Goal: Task Accomplishment & Management: Manage account settings

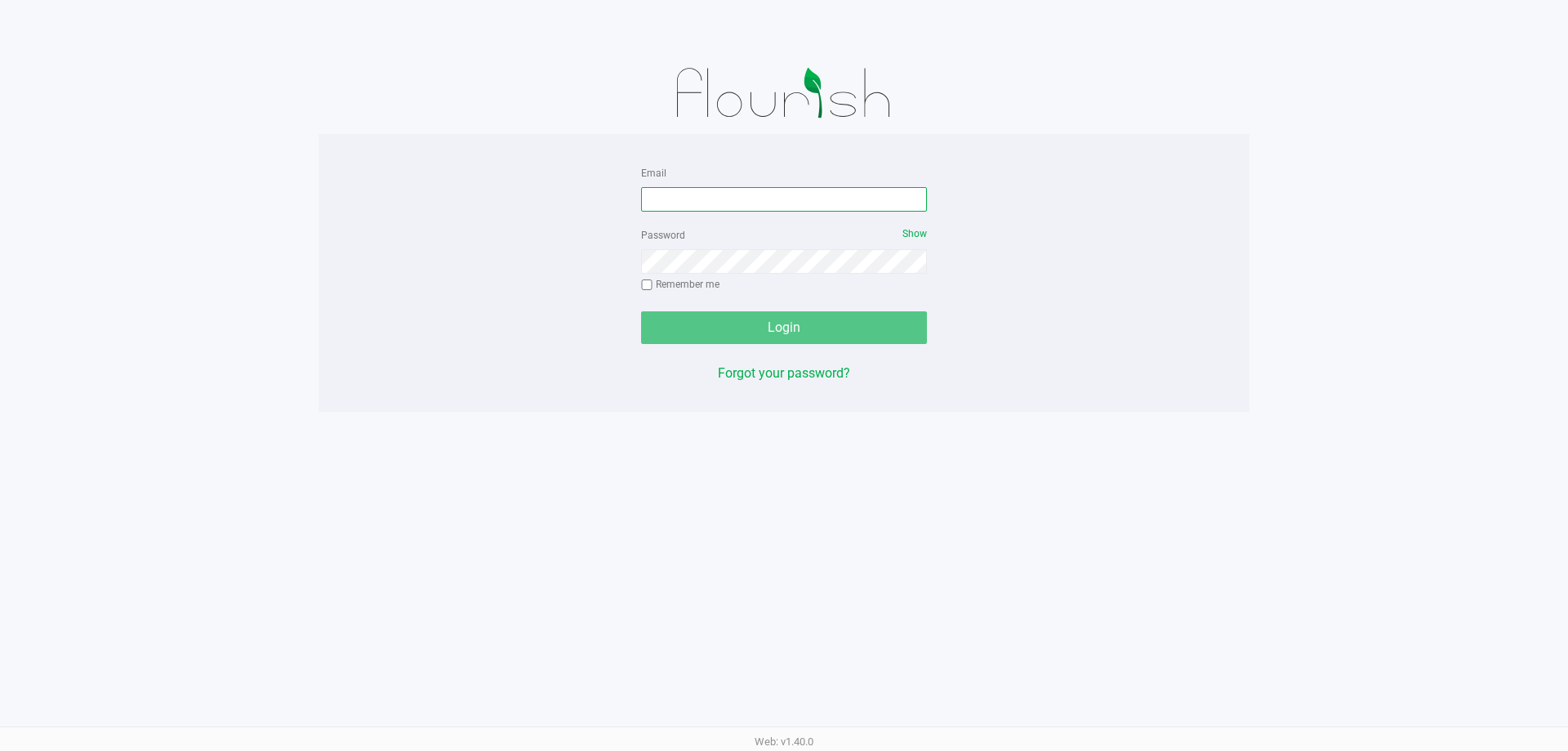
click at [741, 194] on input "Email" at bounding box center [784, 199] width 286 height 24
type input "mserrano@Liveparallel.com"
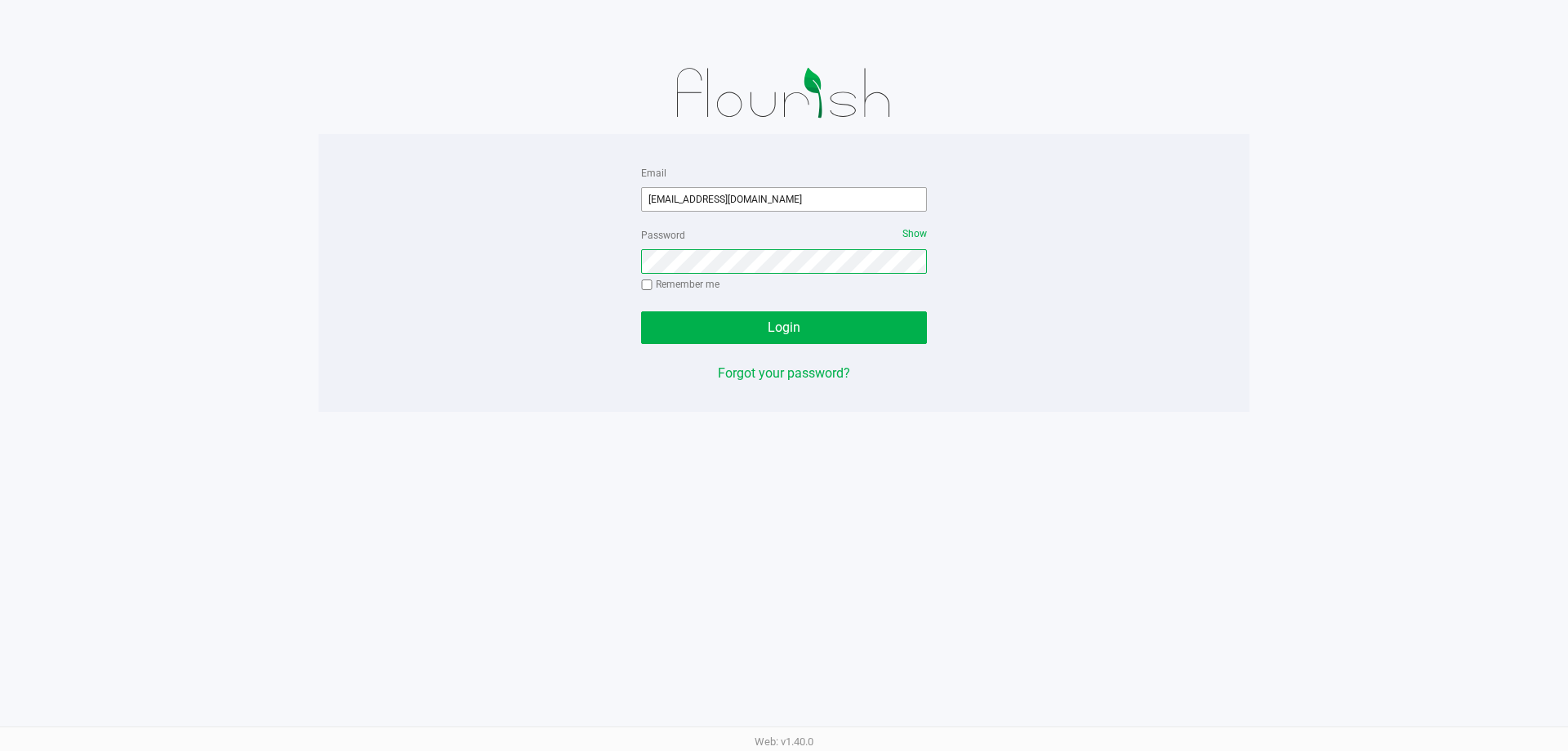
click at [642, 311] on button "Login" at bounding box center [784, 328] width 286 height 33
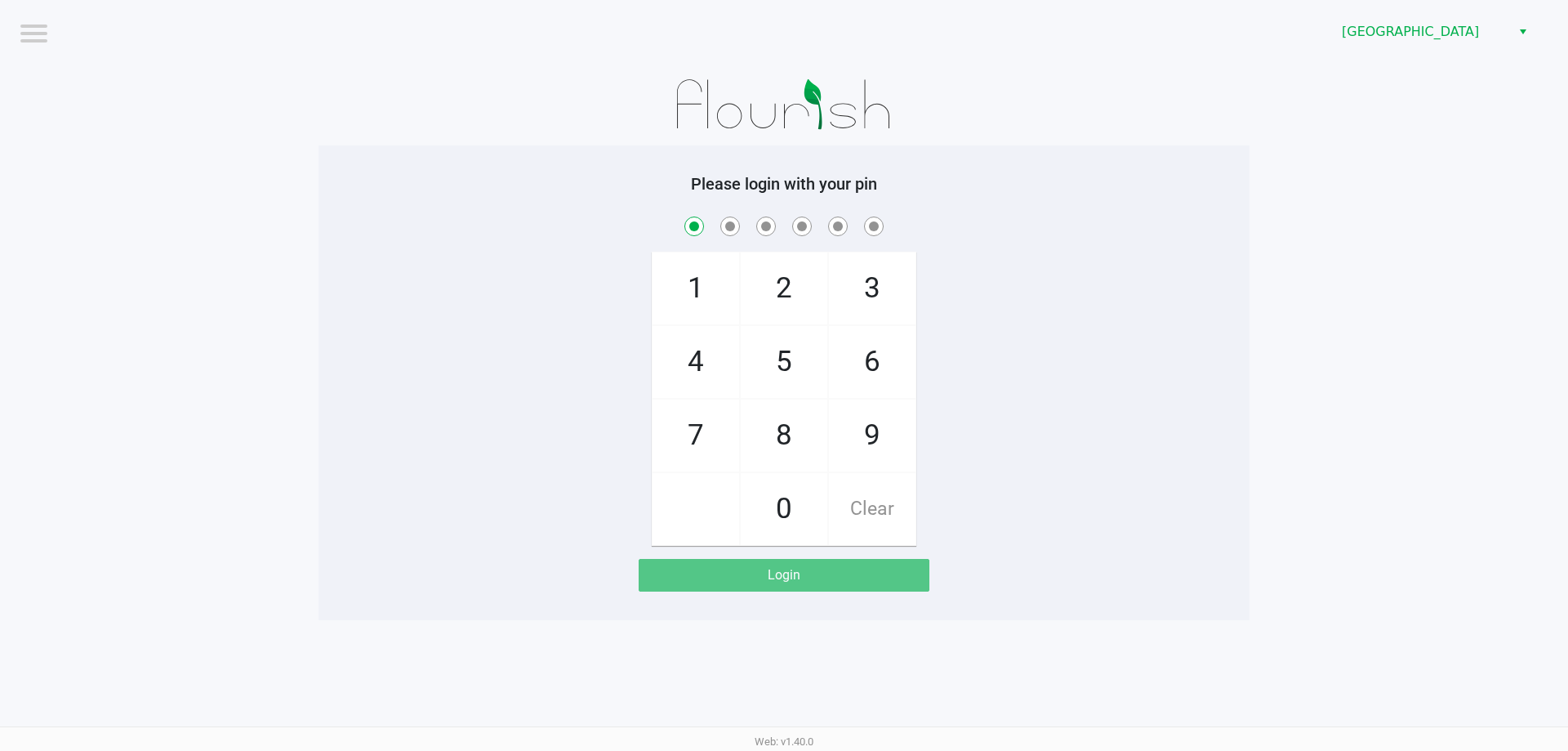
checkbox input "true"
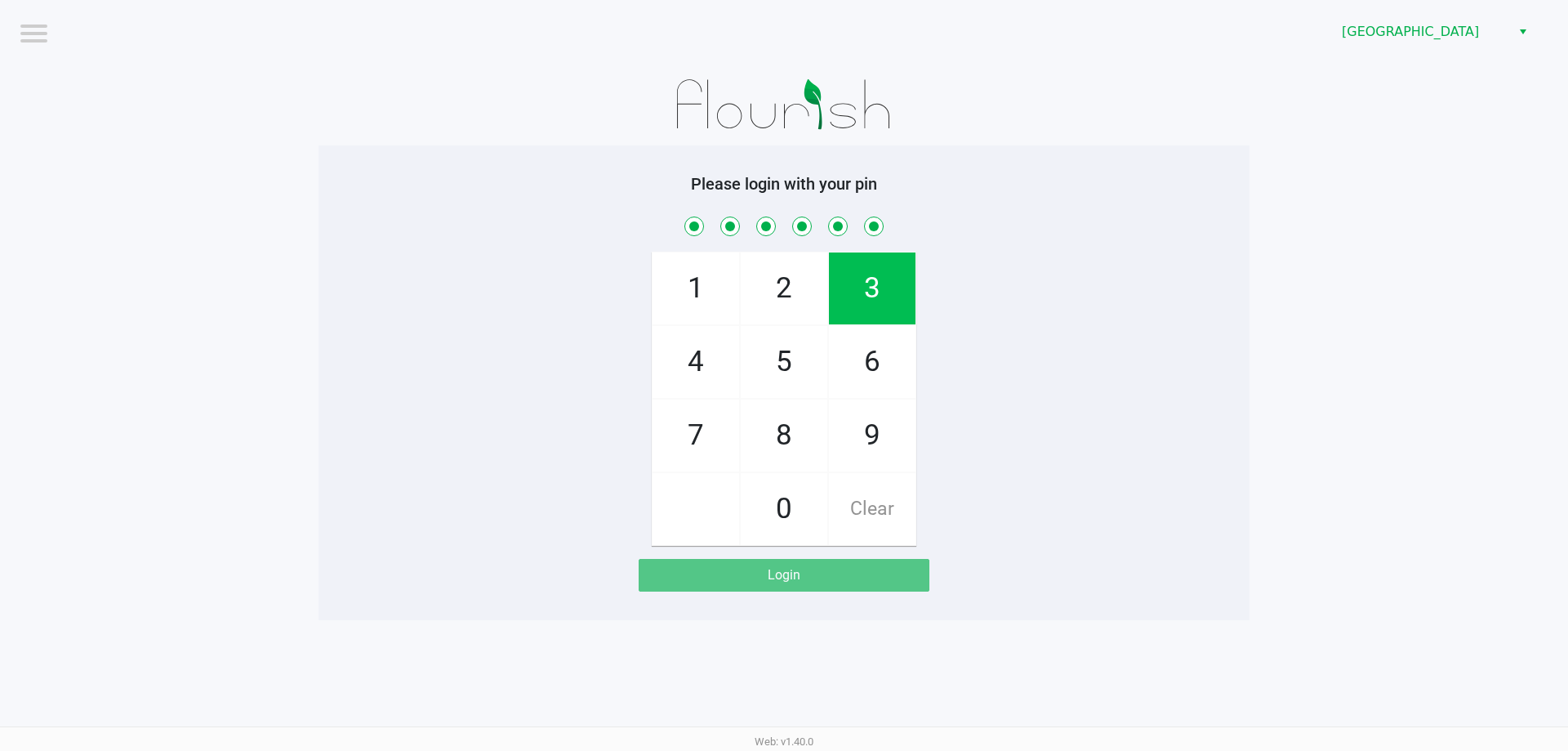
checkbox input "true"
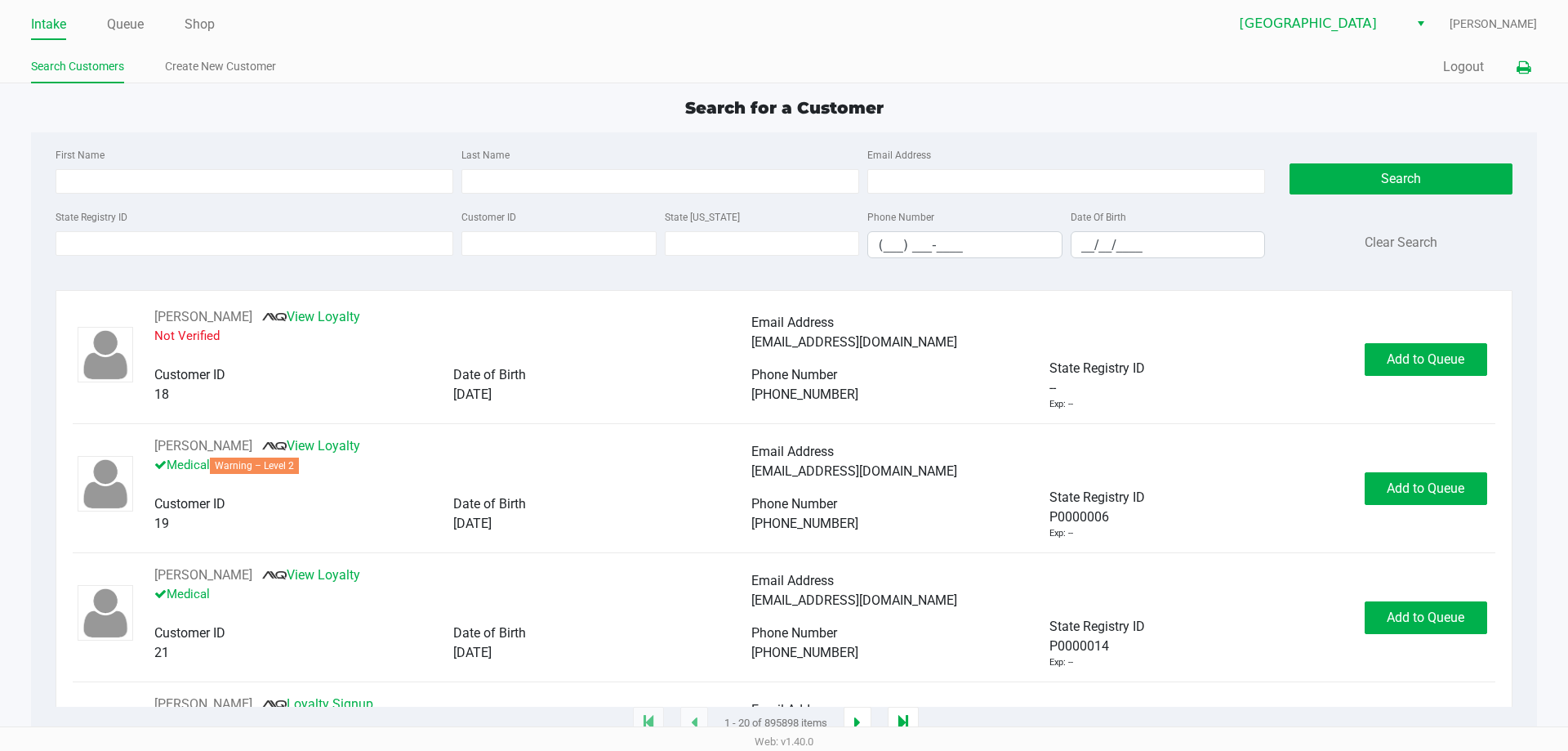
click at [1537, 69] on button at bounding box center [1524, 67] width 27 height 30
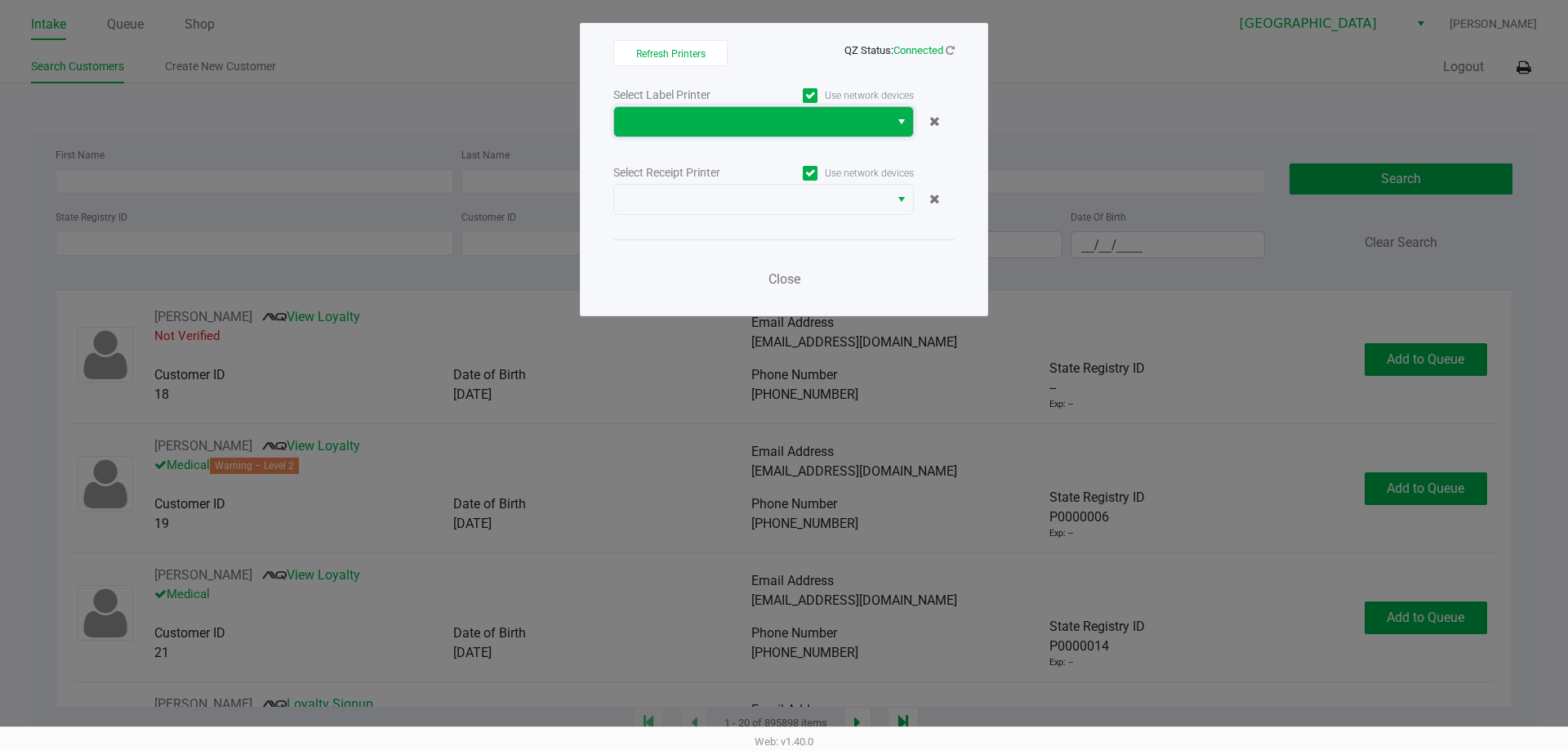
click at [858, 123] on span at bounding box center [752, 122] width 255 height 20
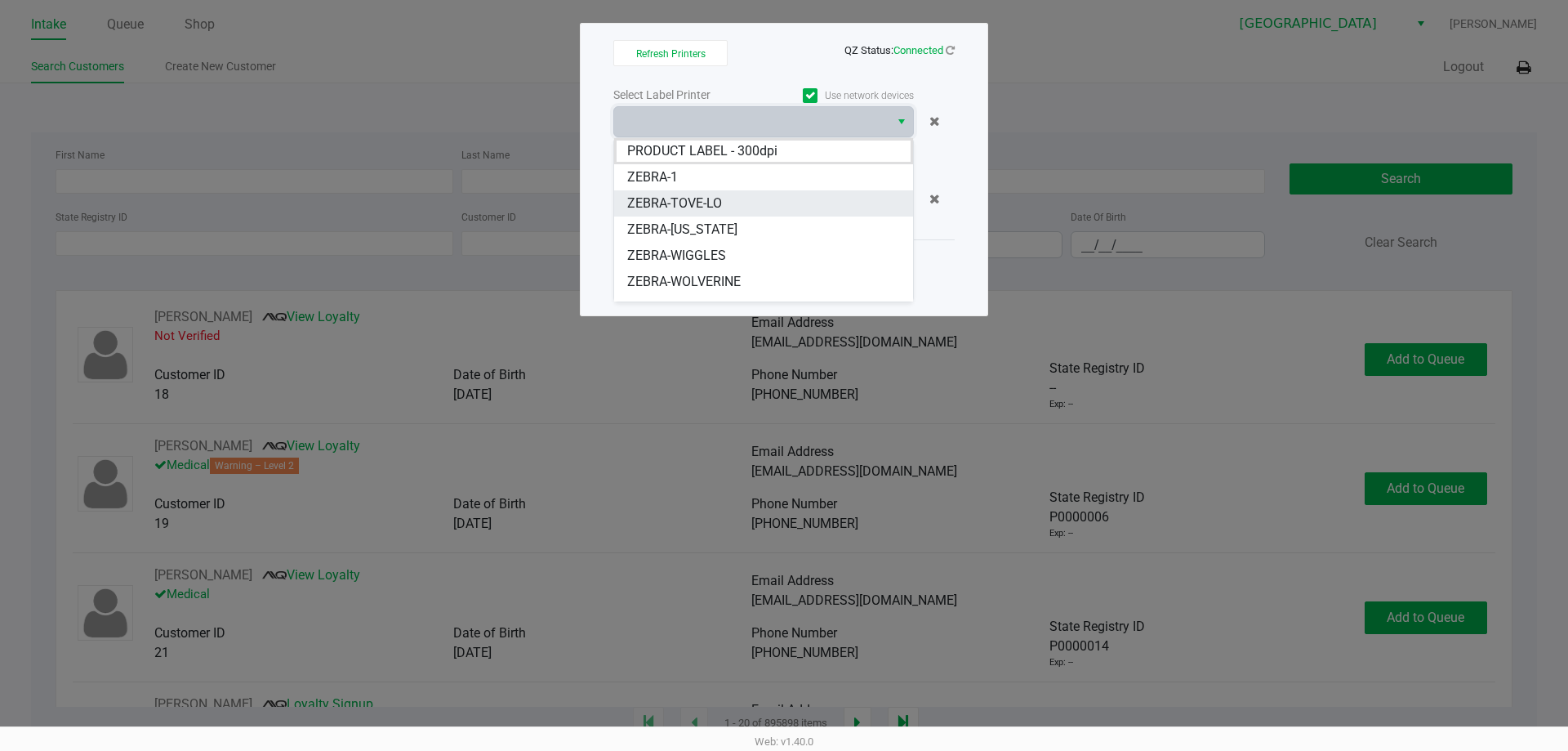
click at [714, 216] on li "ZEBRA-TOVE-LO" at bounding box center [764, 203] width 299 height 26
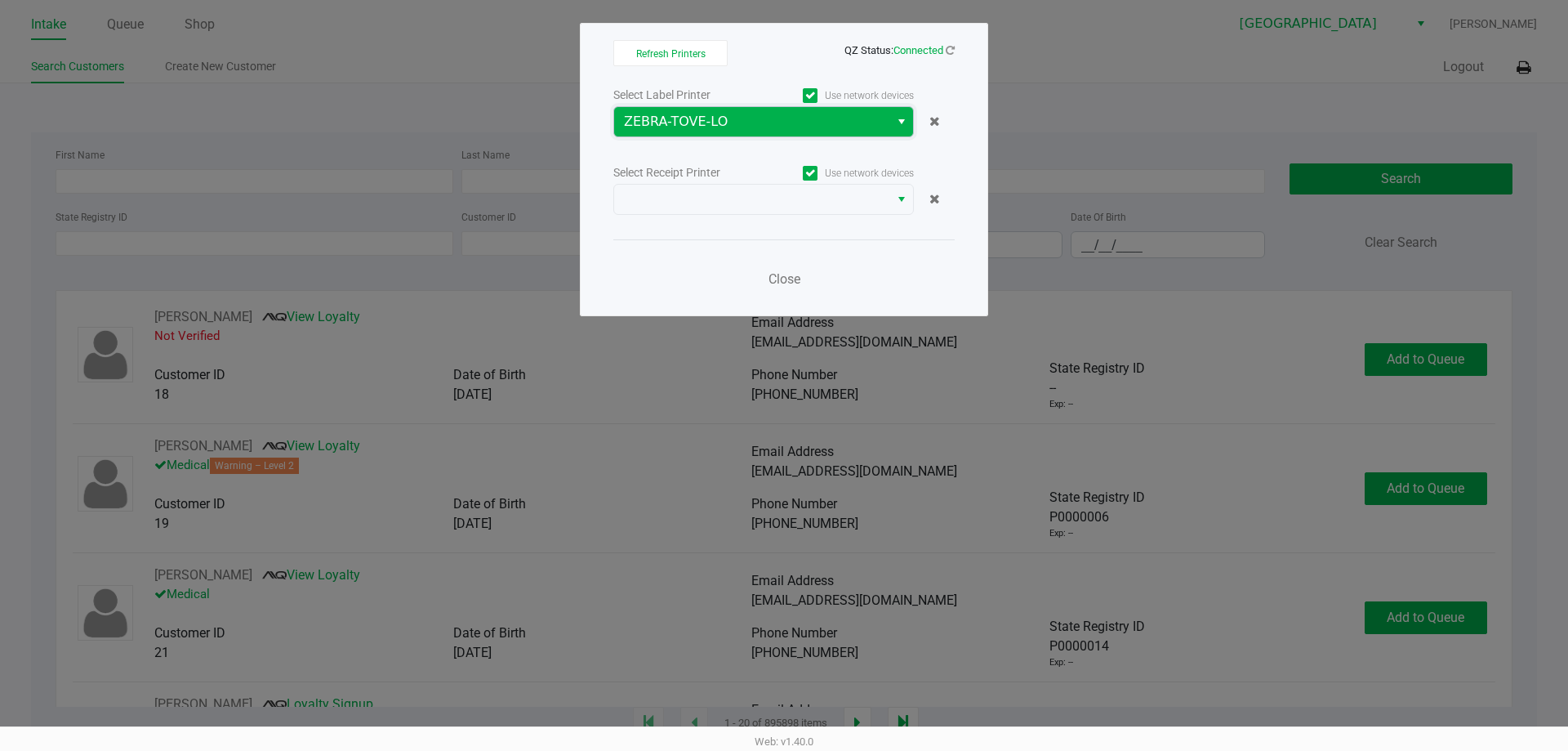
click at [717, 129] on span "ZEBRA-TOVE-LO" at bounding box center [752, 122] width 255 height 20
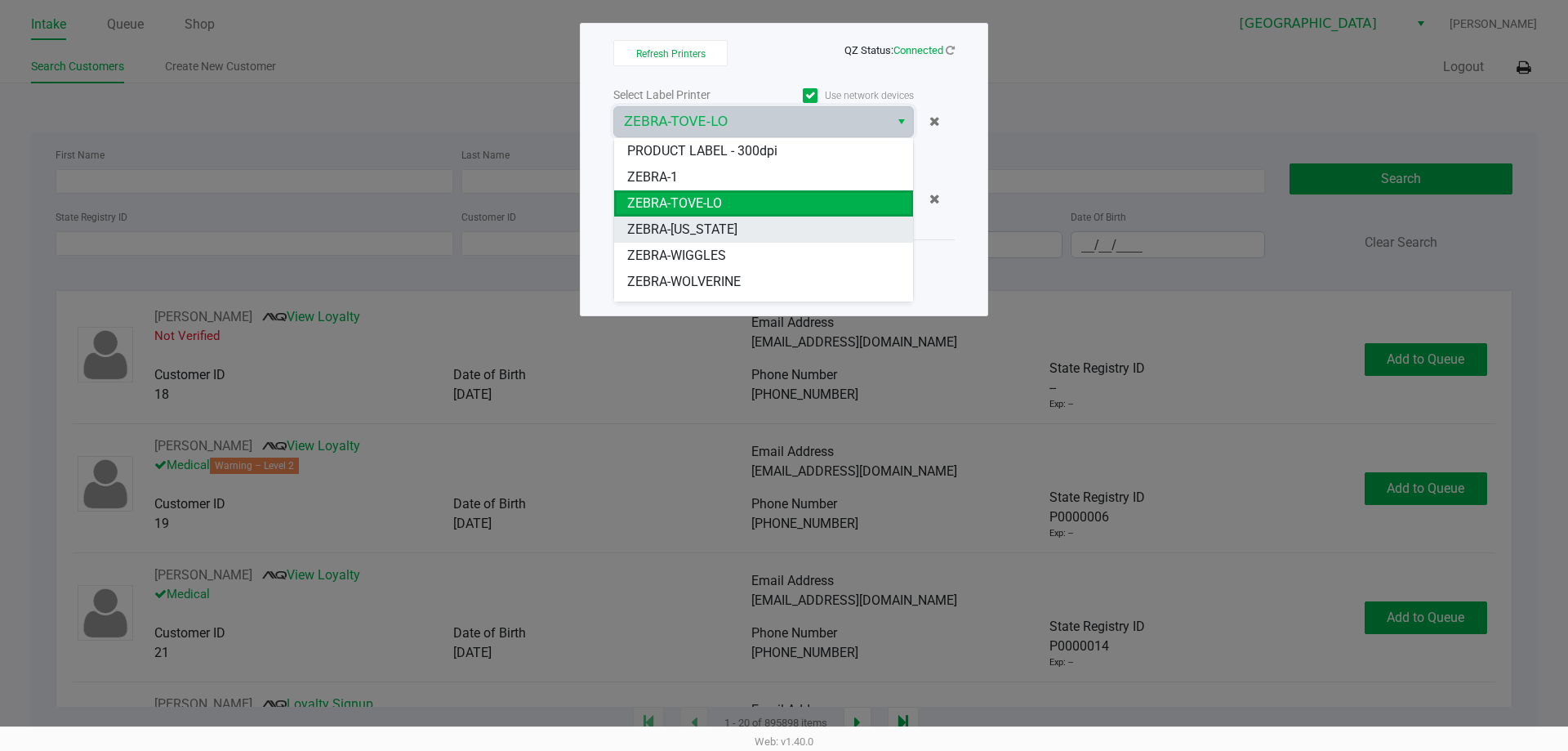
click at [712, 229] on span "ZEBRA-VERMONT" at bounding box center [682, 229] width 110 height 20
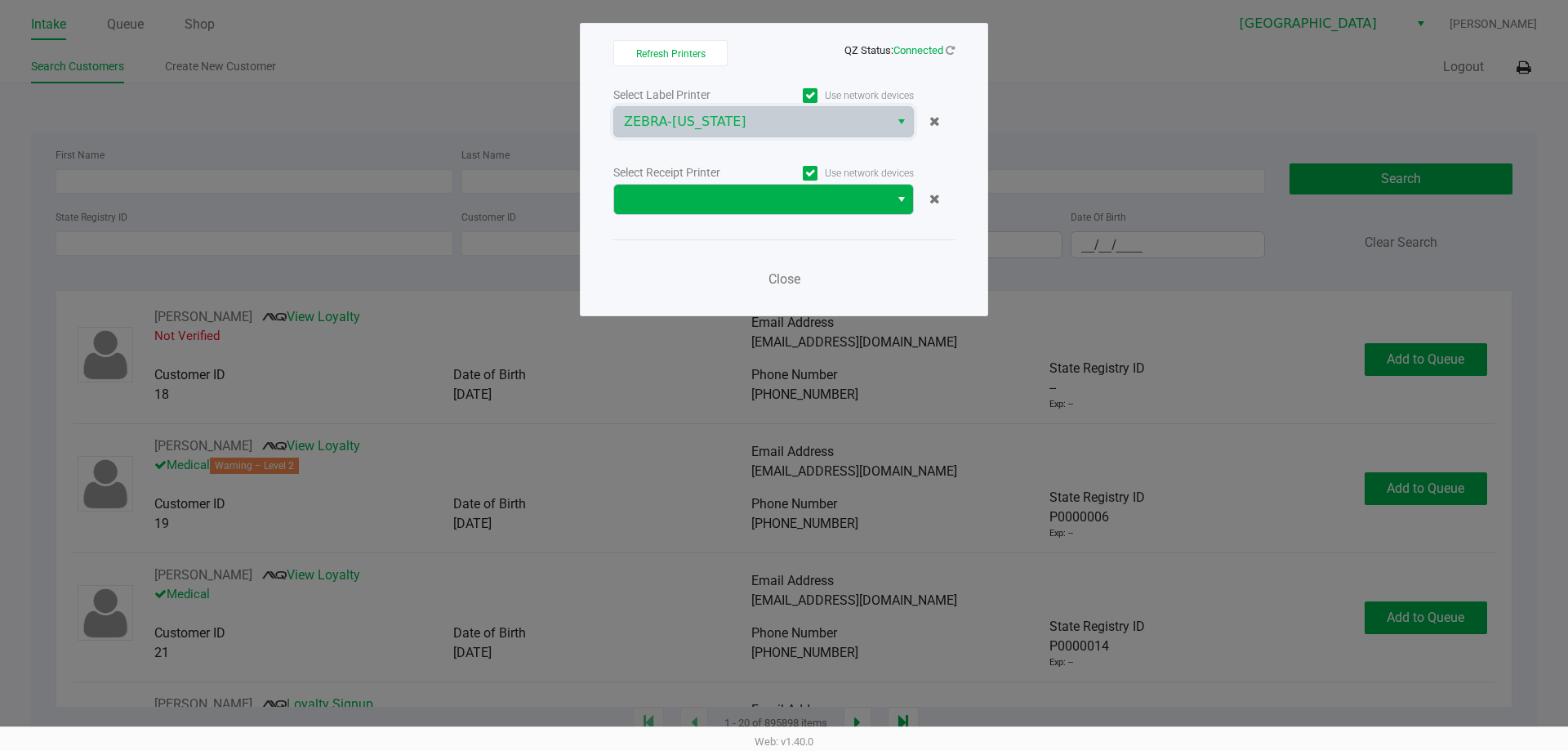
click at [712, 214] on div "Select Label Printer Use network devices ZEBRA-VERMONT Select Receipt Printer U…" at bounding box center [784, 191] width 341 height 215
click at [712, 214] on kendo-dropdownlist at bounding box center [764, 199] width 300 height 31
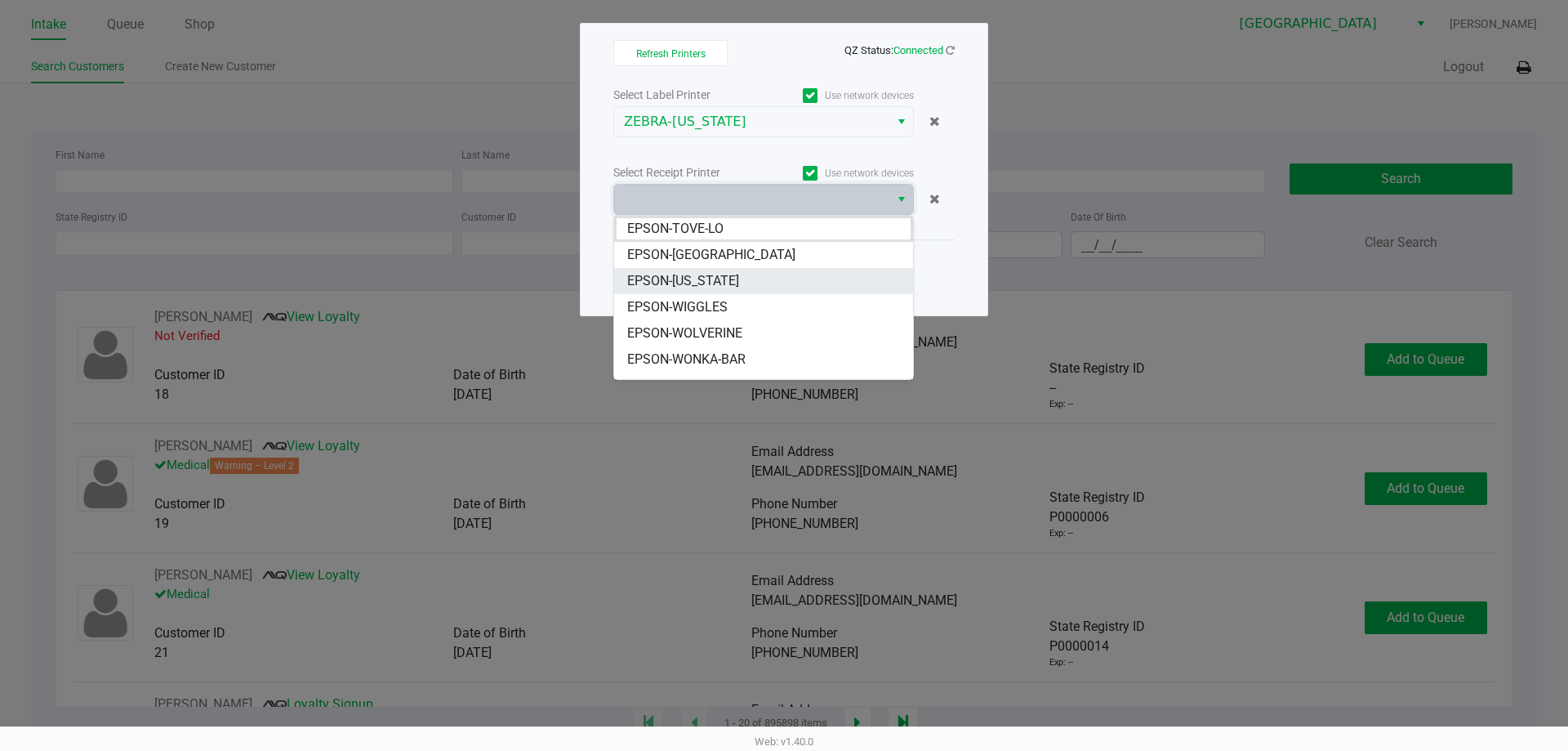
click at [686, 271] on span "EPSON-[US_STATE]" at bounding box center [683, 281] width 112 height 20
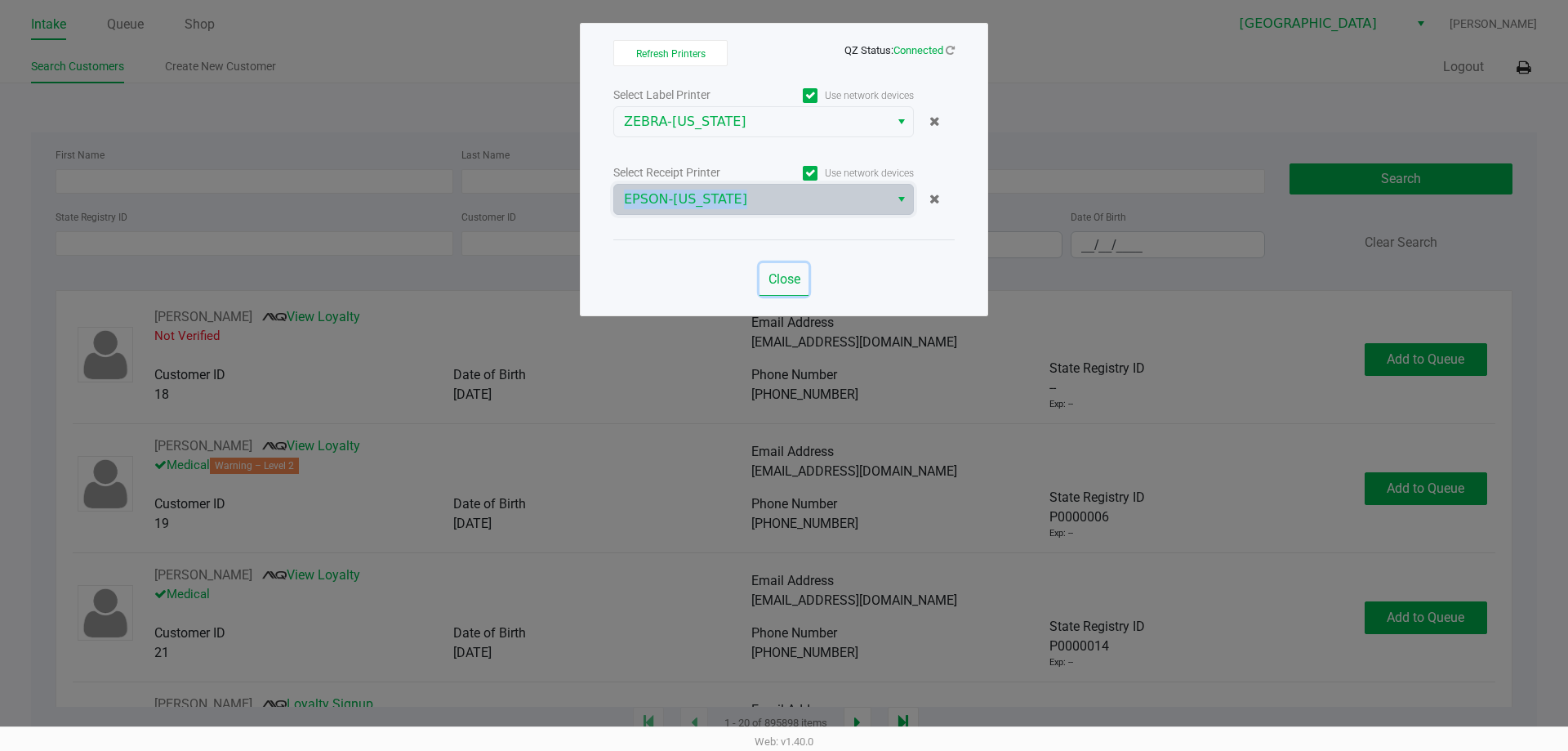
click at [774, 273] on span "Close" at bounding box center [784, 279] width 32 height 16
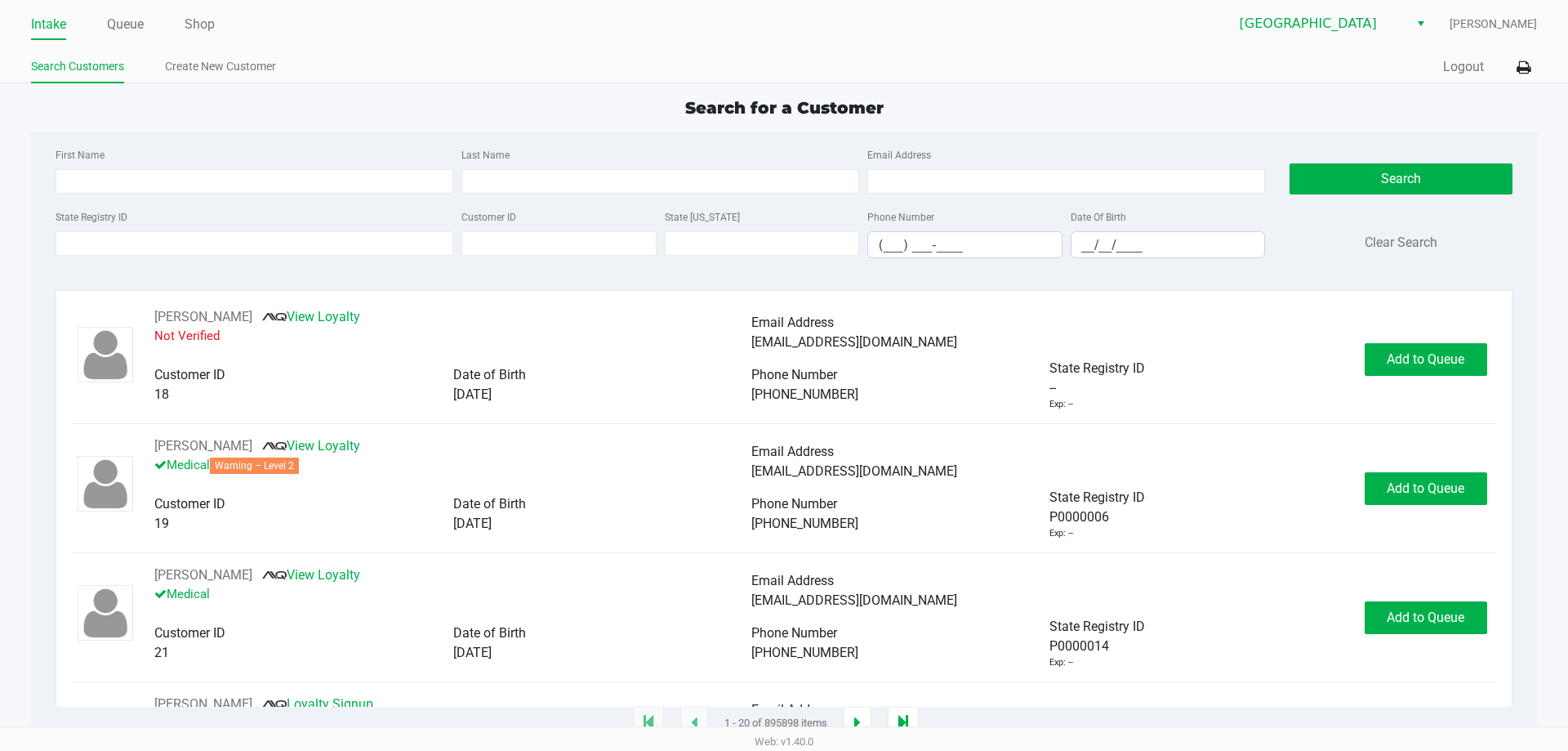
click at [1016, 116] on div "Search for a Customer" at bounding box center [783, 107] width 1530 height 24
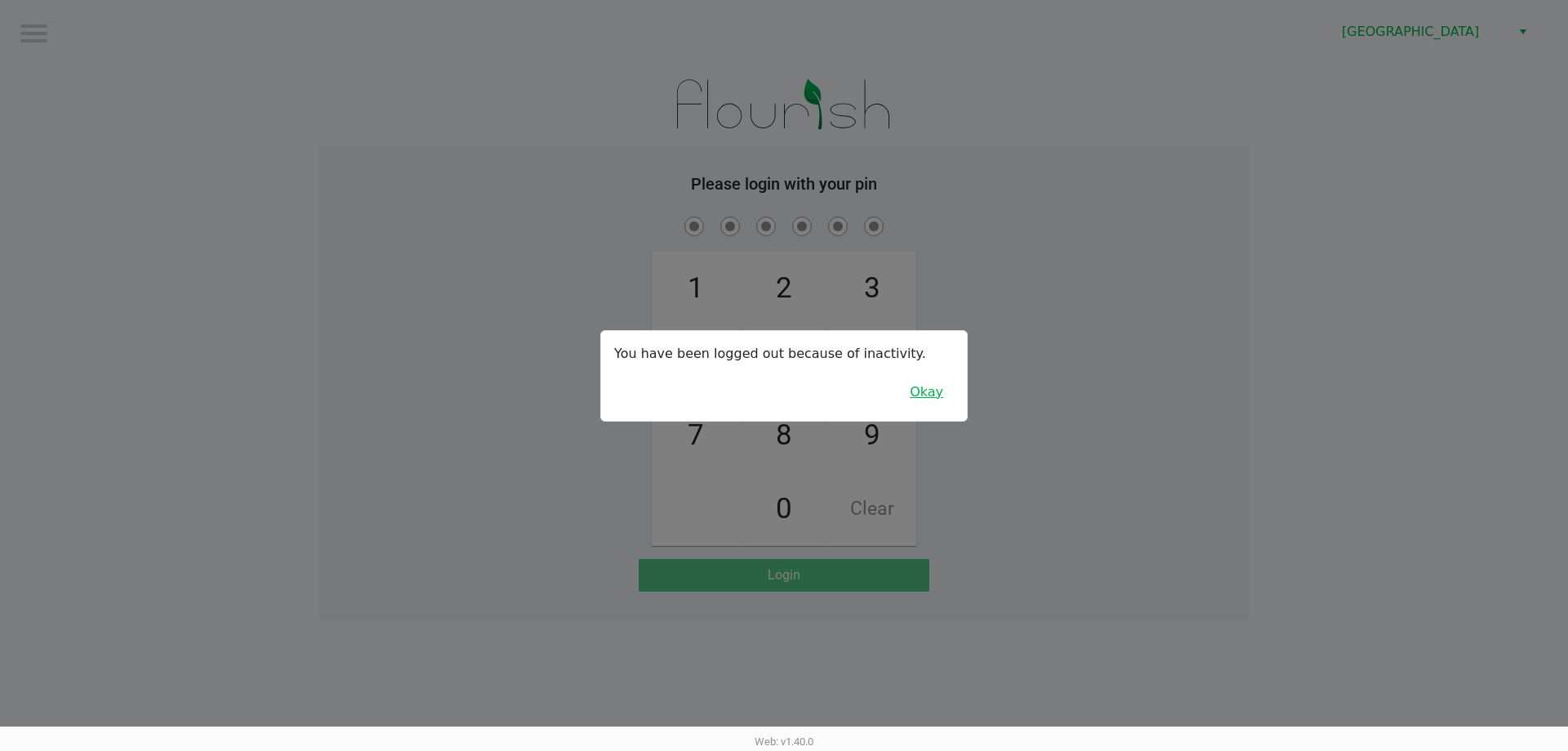
click at [908, 391] on button "Okay" at bounding box center [926, 392] width 55 height 31
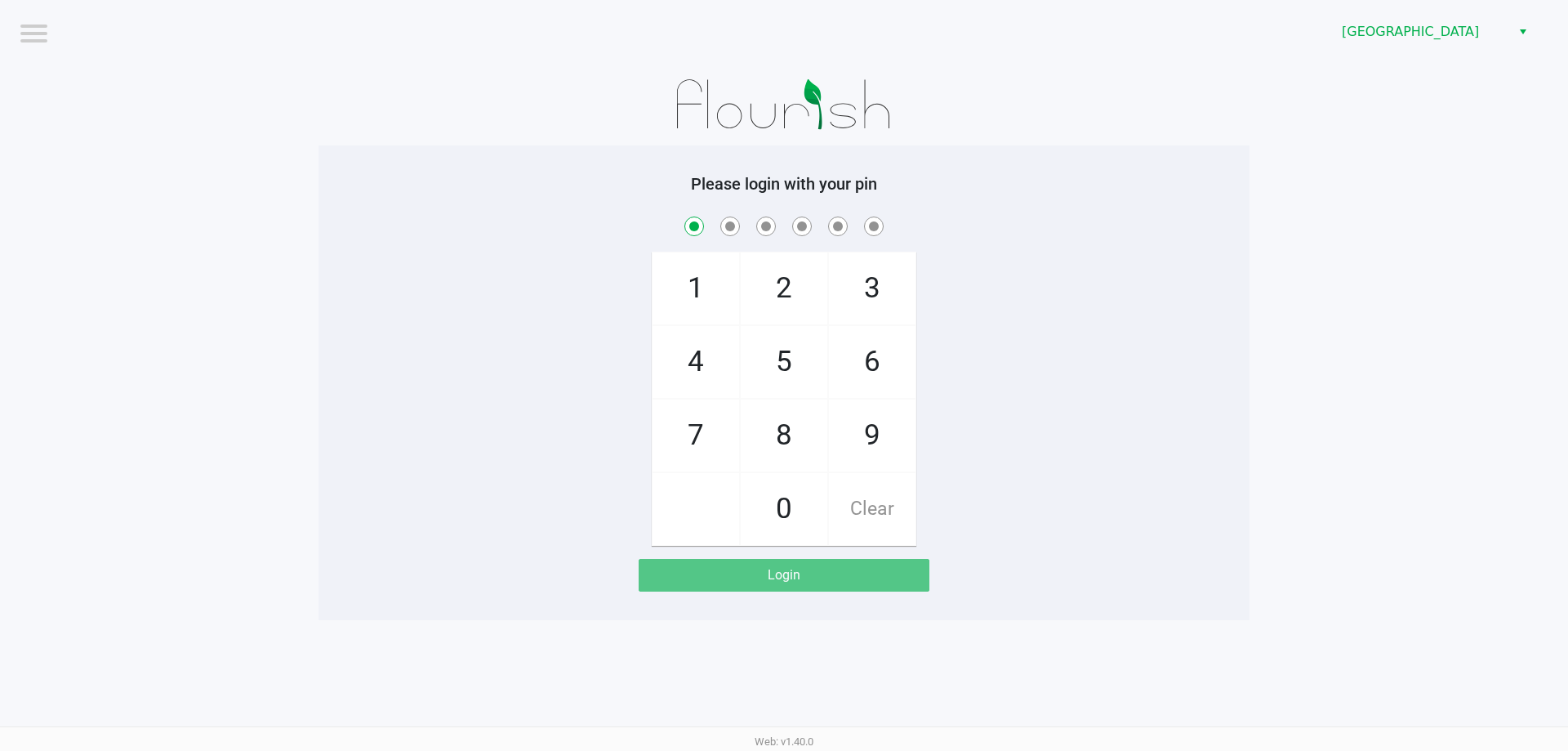
checkbox input "true"
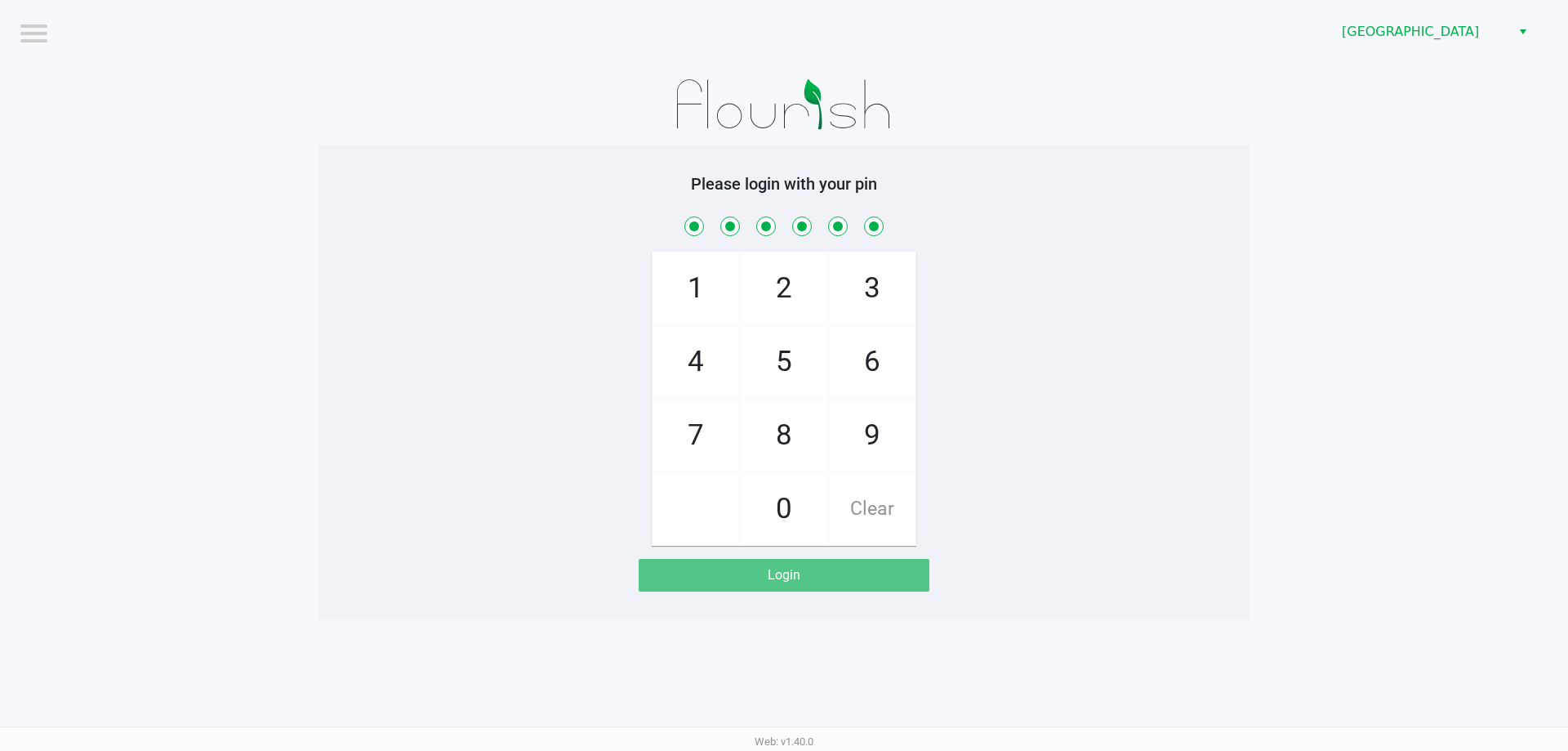
checkbox input "true"
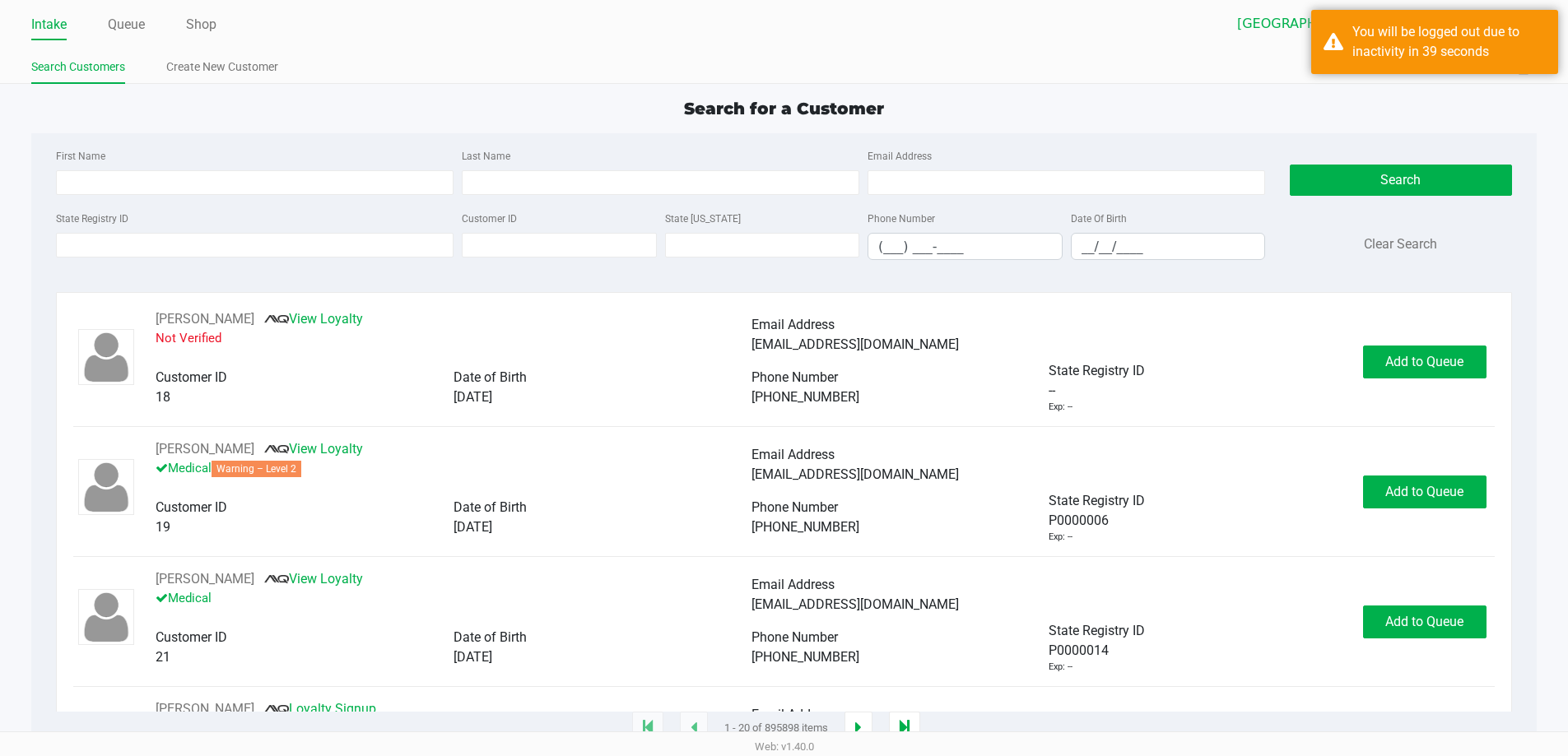
click at [822, 48] on div "Intake Queue Shop Palm Coast WC Mark Serrano Search Customers Create New Custom…" at bounding box center [784, 41] width 1568 height 83
click at [200, 244] on input "State Registry ID" at bounding box center [254, 244] width 398 height 25
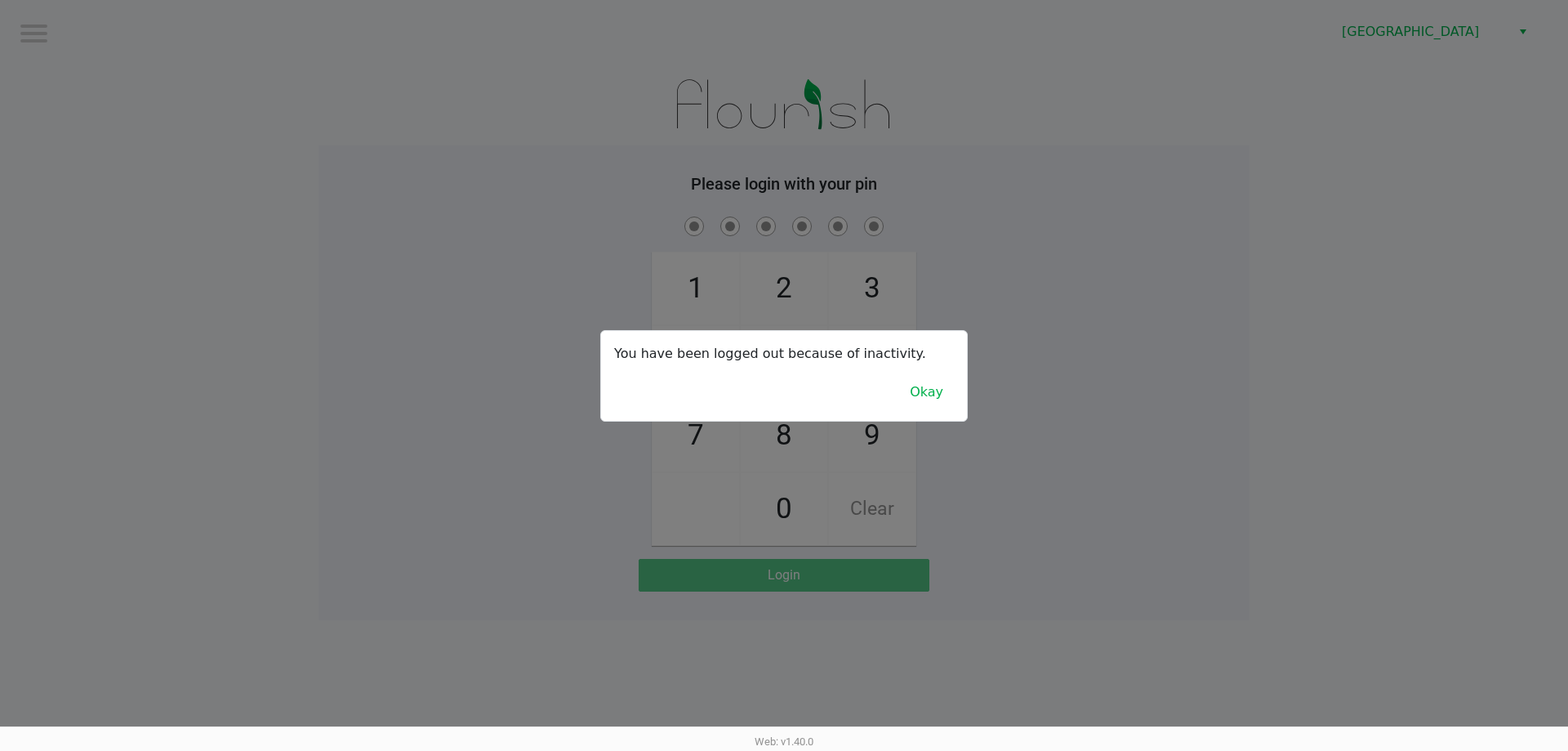
click at [939, 403] on button "Okay" at bounding box center [926, 392] width 55 height 31
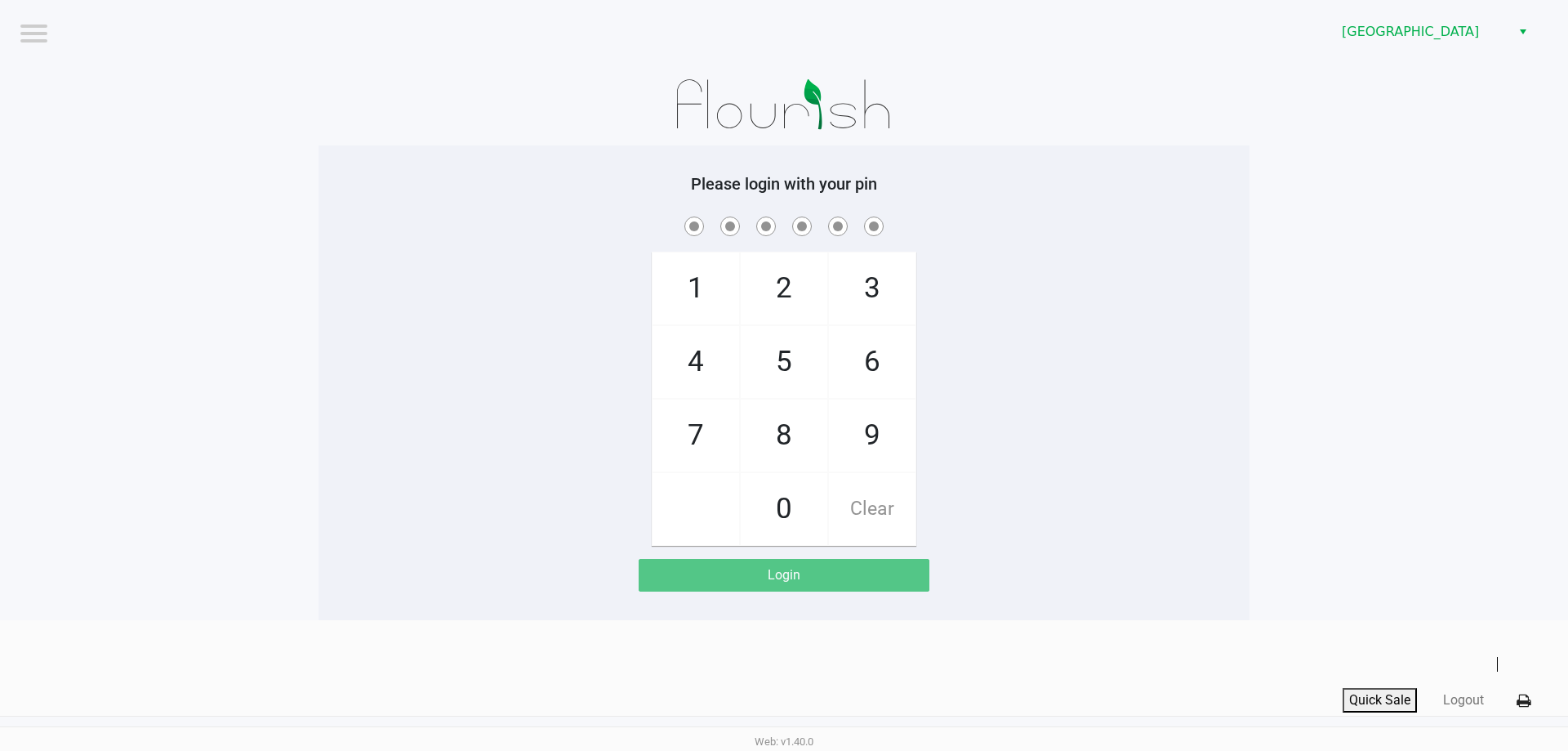
click at [1228, 471] on div "1 4 7 2 5 8 0 3 6 9 Clear" at bounding box center [784, 379] width 931 height 333
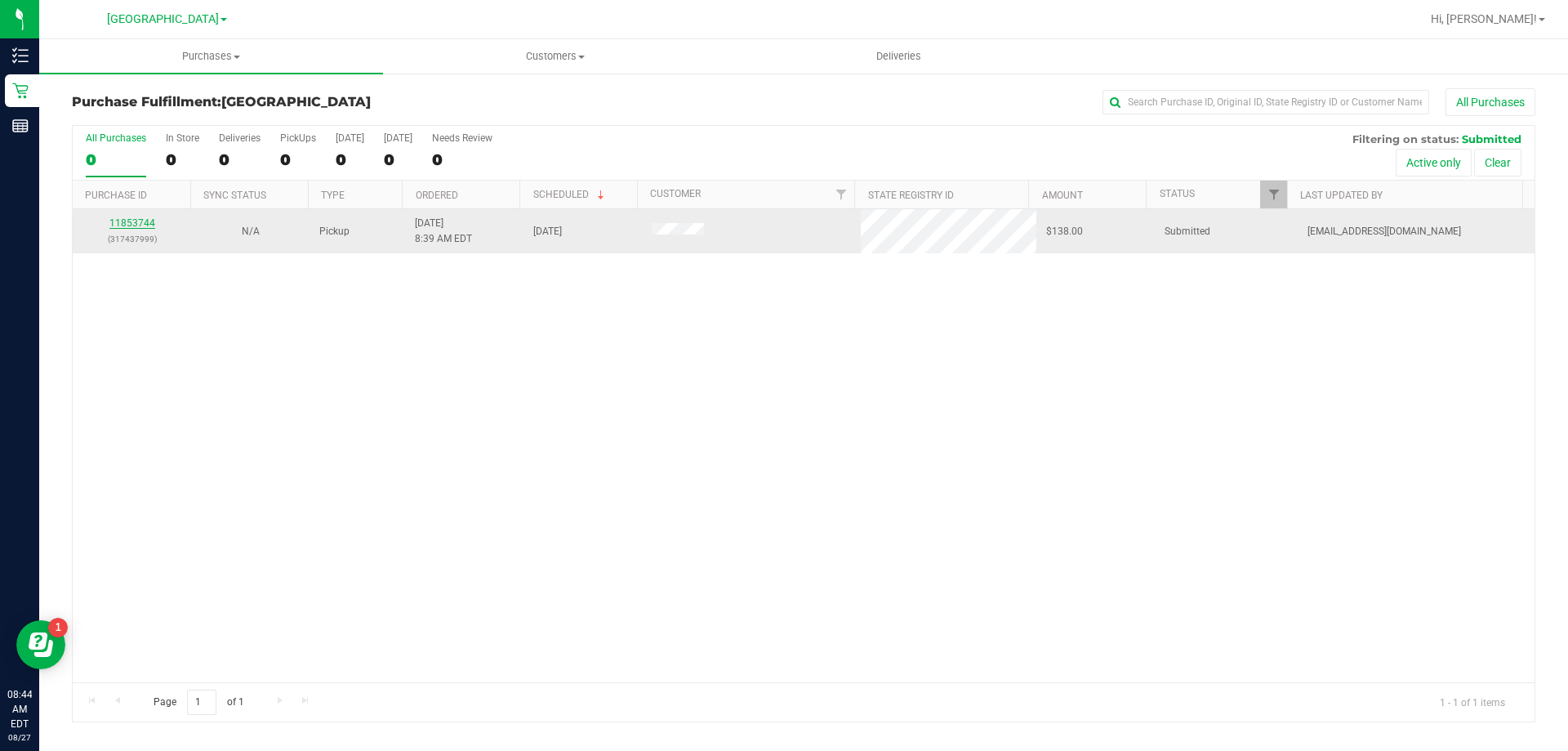
click at [137, 219] on link "11853744" at bounding box center [132, 223] width 46 height 12
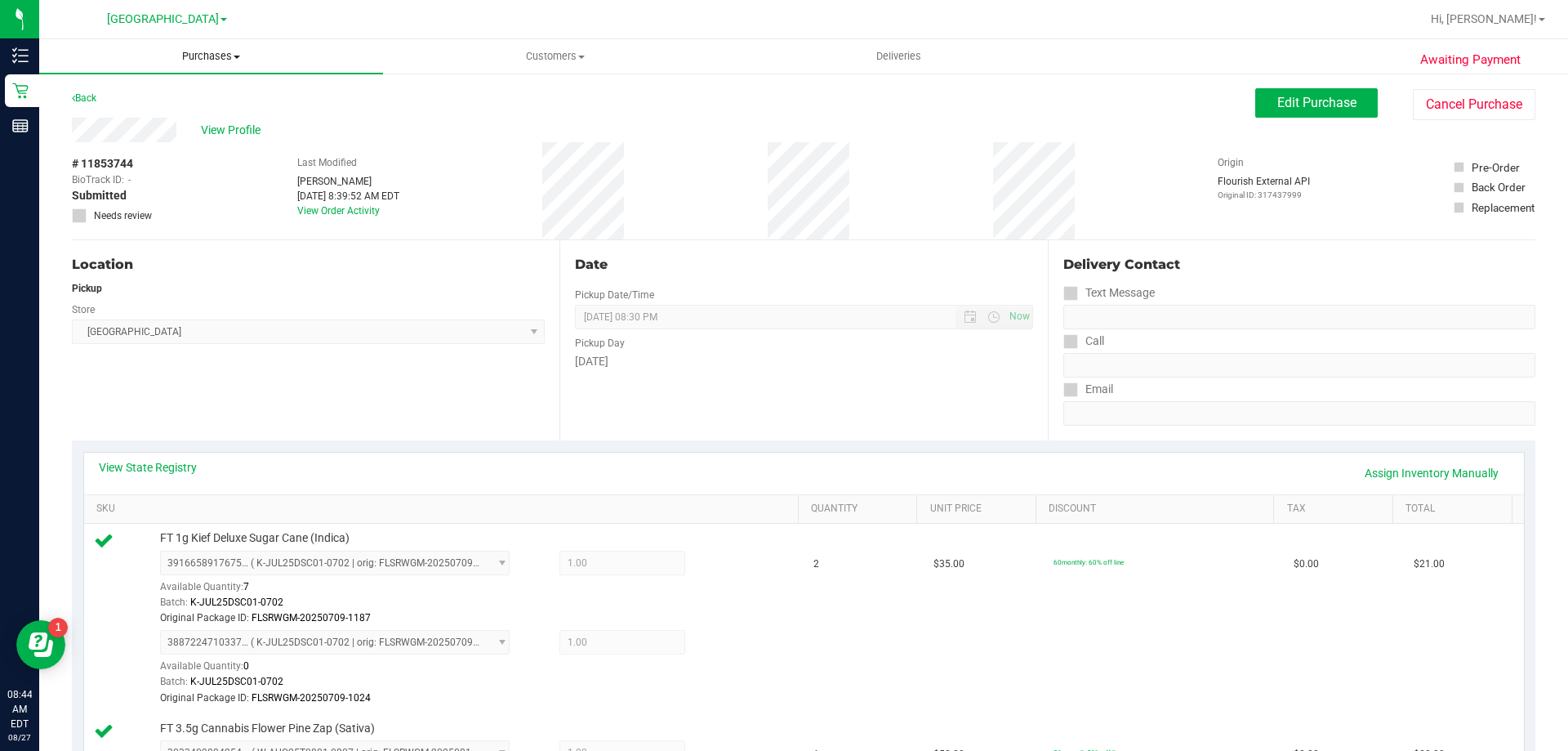
click at [230, 45] on uib-tab-heading "Purchases Summary of purchases Fulfillment All purchases" at bounding box center [211, 56] width 344 height 34
click at [191, 127] on li "Fulfillment" at bounding box center [211, 118] width 344 height 20
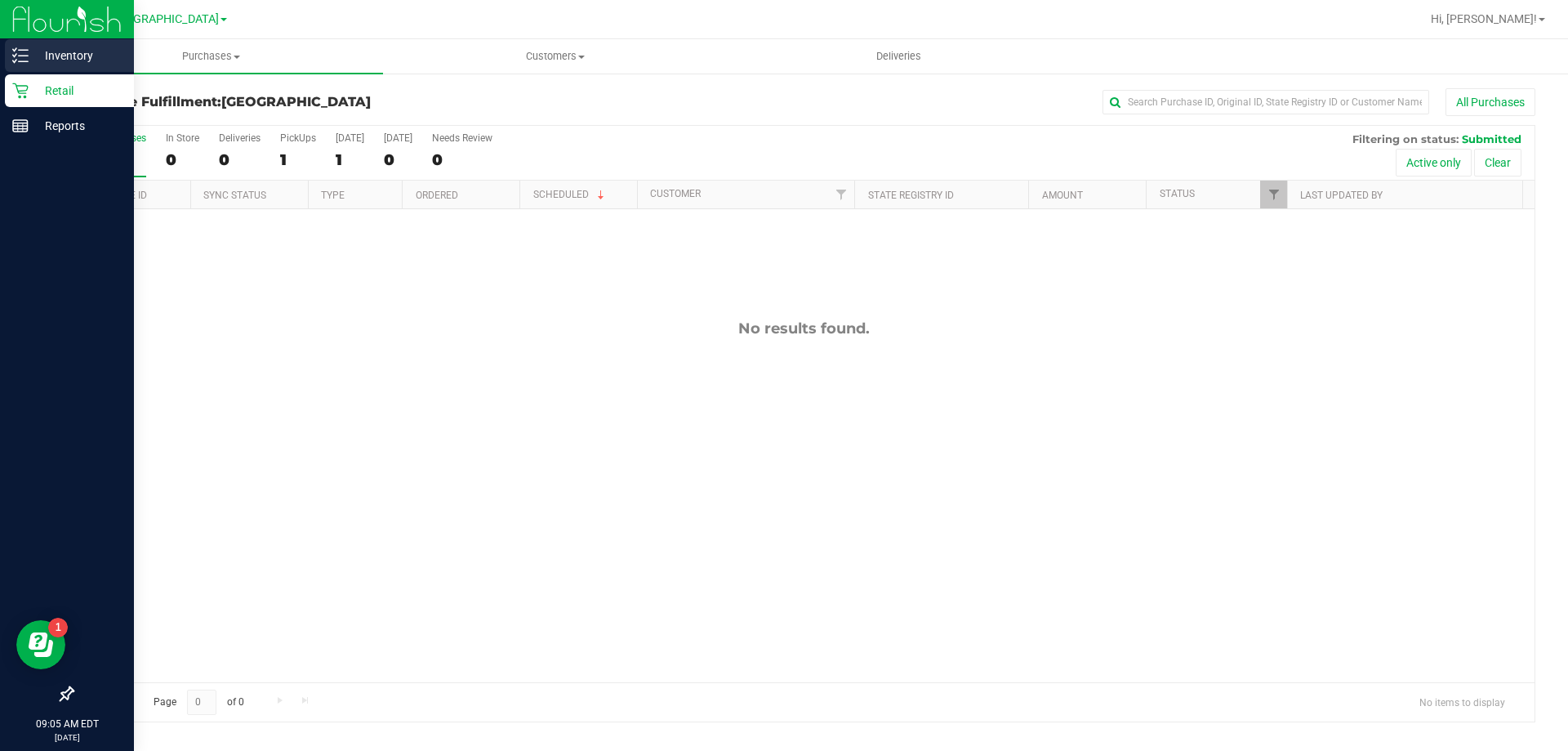
click at [50, 61] on p "Inventory" at bounding box center [77, 56] width 98 height 20
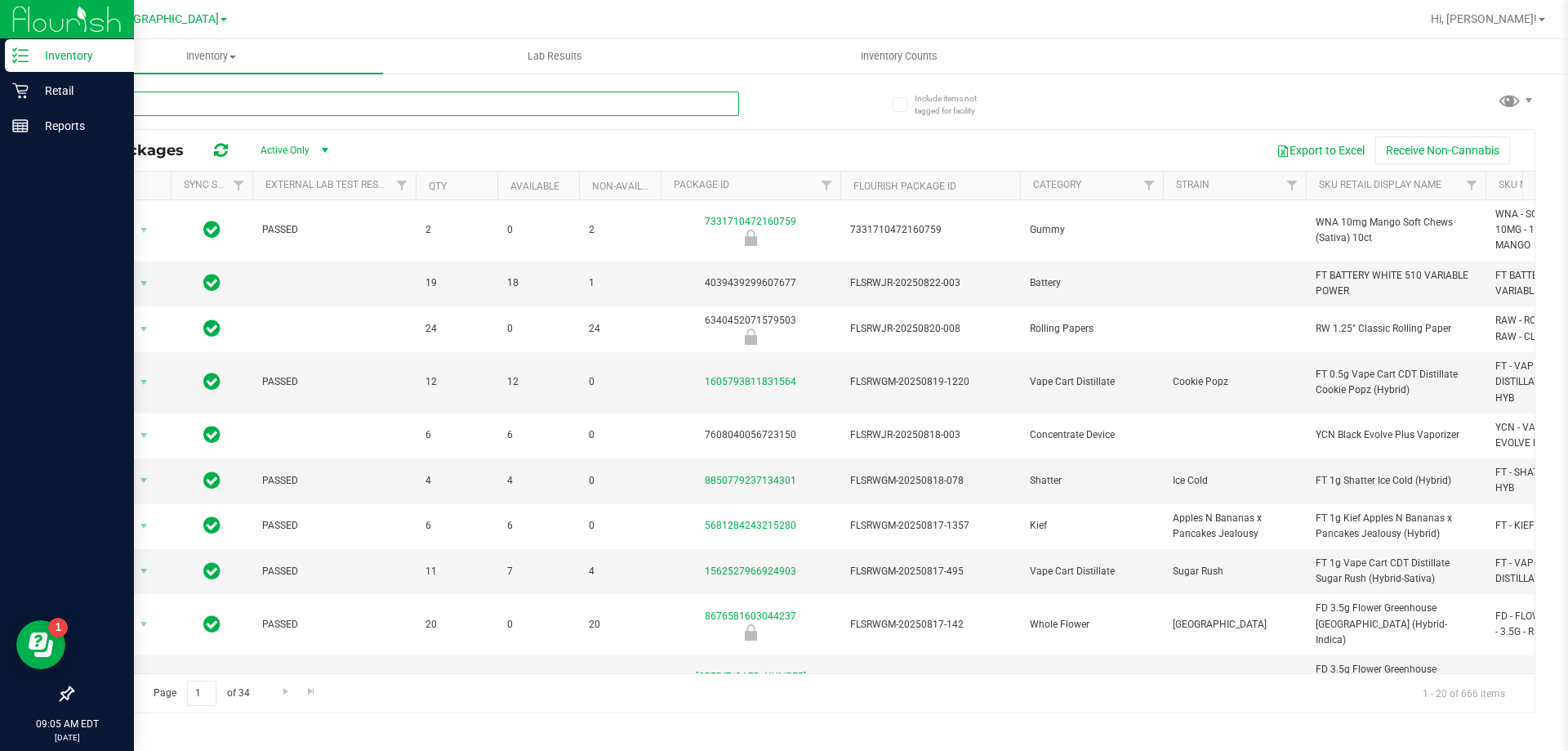
click at [440, 103] on input "text" at bounding box center [406, 103] width 667 height 24
type input "arz"
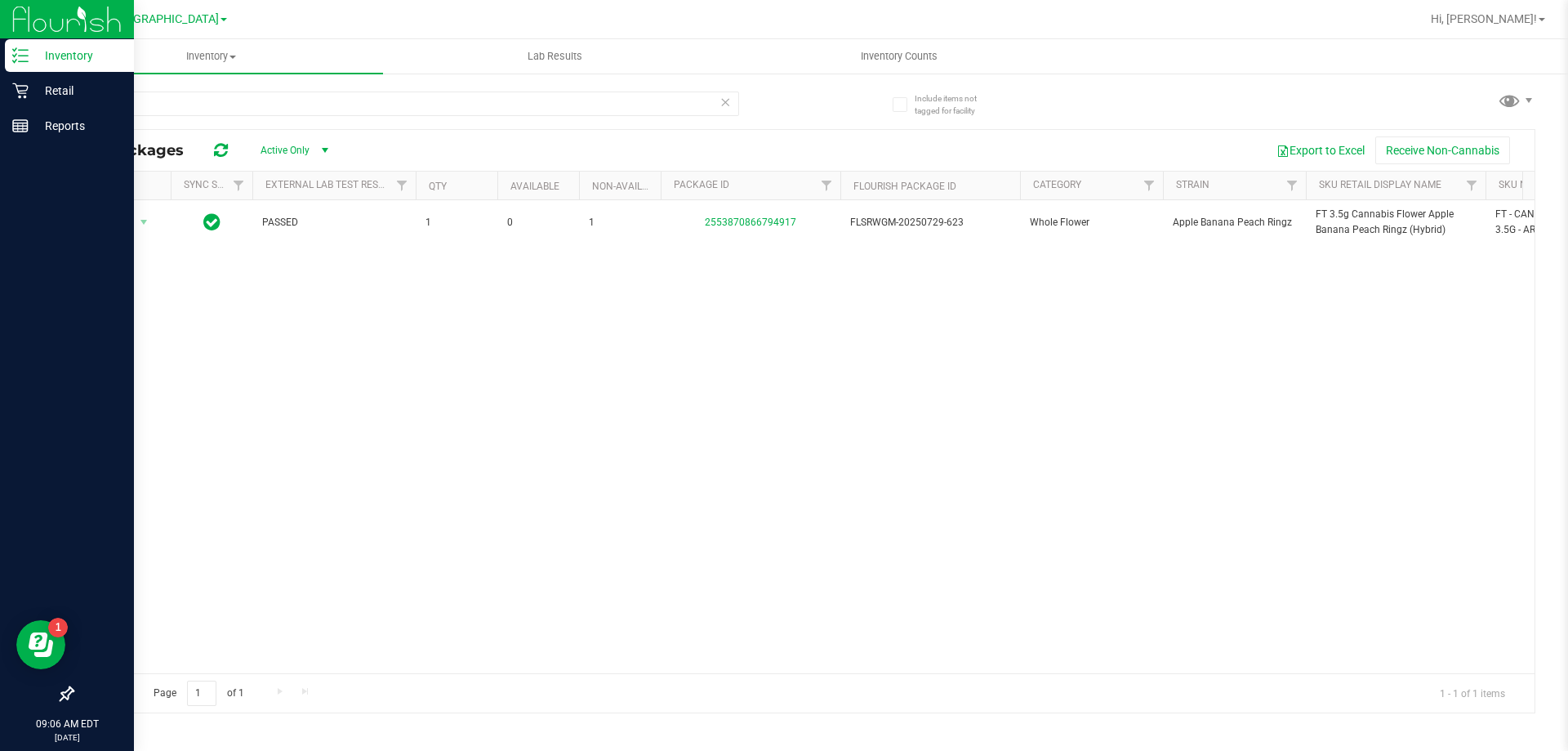
click at [830, 104] on div "arz All Packages Active Only Active Only Lab Samples Locked All External Intern…" at bounding box center [804, 394] width 1464 height 637
click at [220, 54] on span "Inventory" at bounding box center [211, 56] width 344 height 15
click at [253, 13] on div "[GEOGRAPHIC_DATA]" at bounding box center [167, 20] width 239 height 25
click at [36, 82] on p "Retail" at bounding box center [77, 91] width 98 height 20
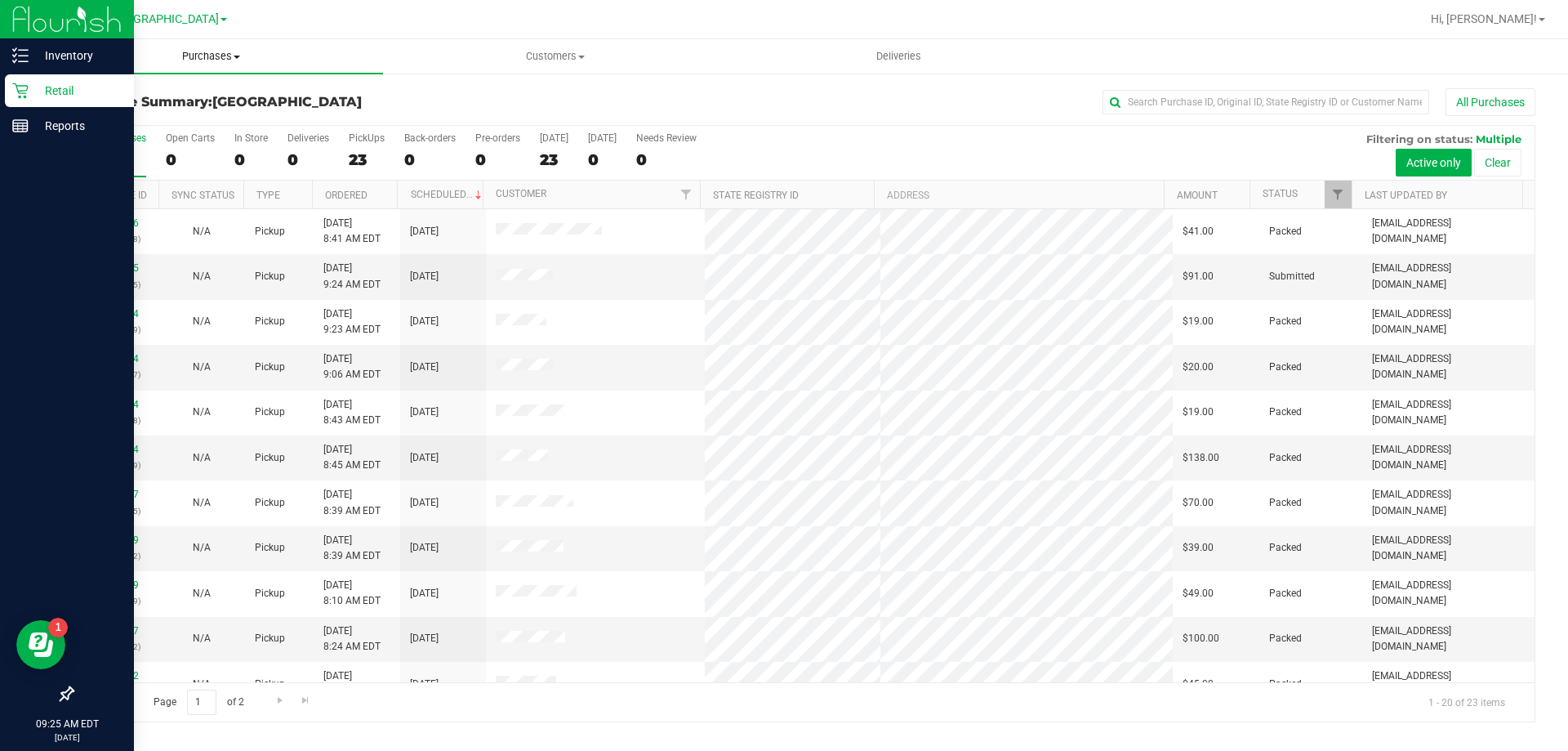
click at [195, 55] on span "Purchases" at bounding box center [211, 56] width 344 height 15
click at [231, 118] on li "Fulfillment" at bounding box center [211, 118] width 344 height 20
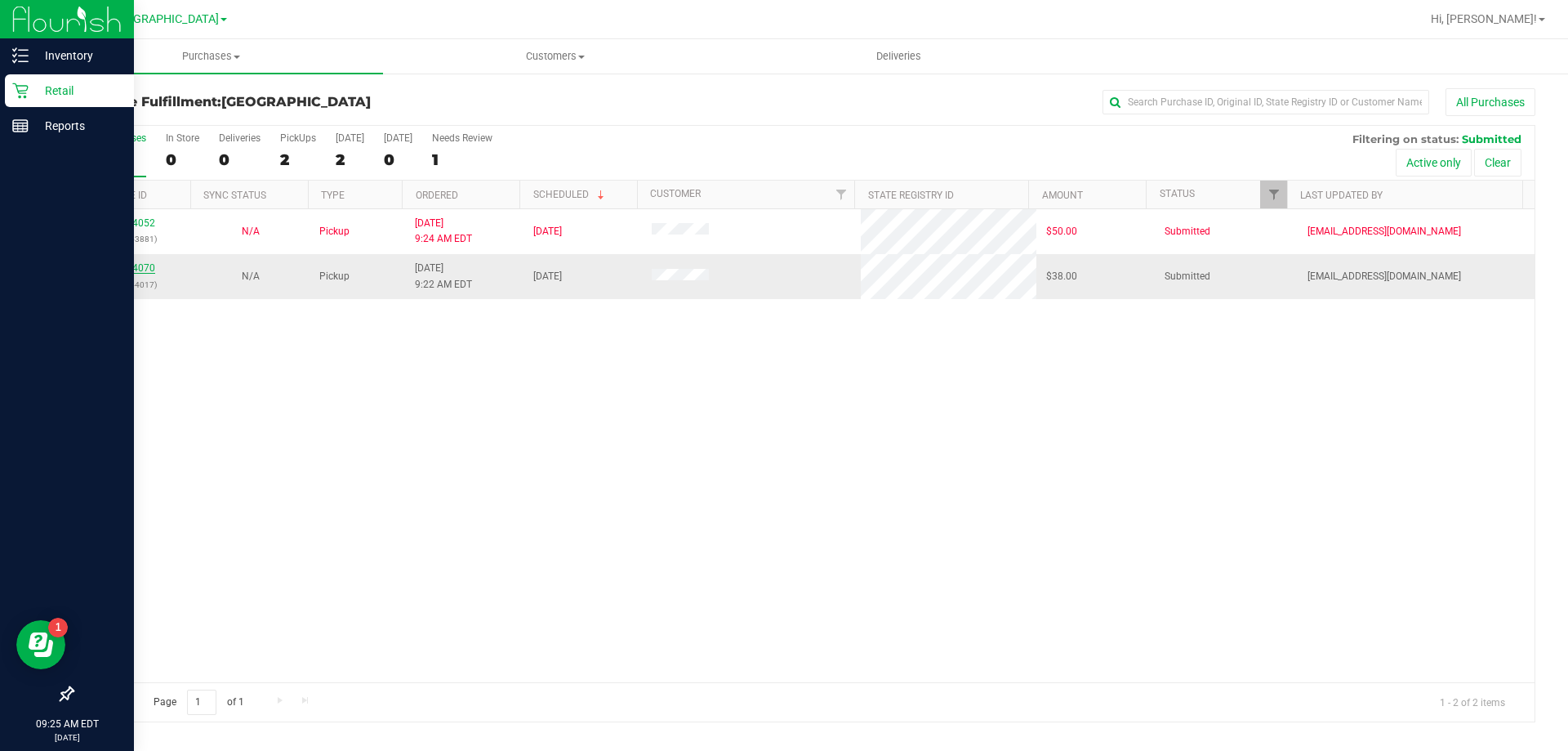
click at [150, 265] on link "11854070" at bounding box center [132, 268] width 46 height 12
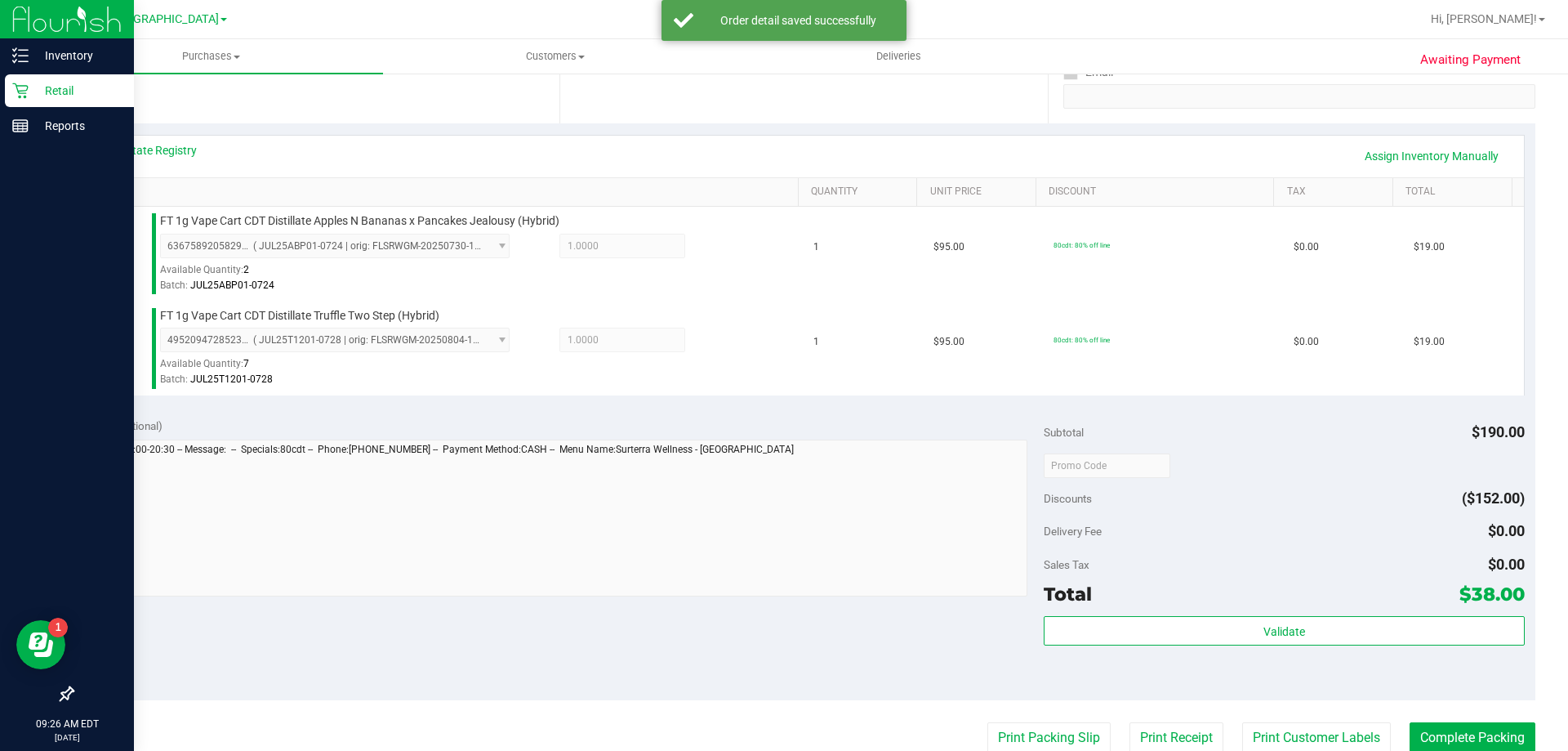
scroll to position [491, 0]
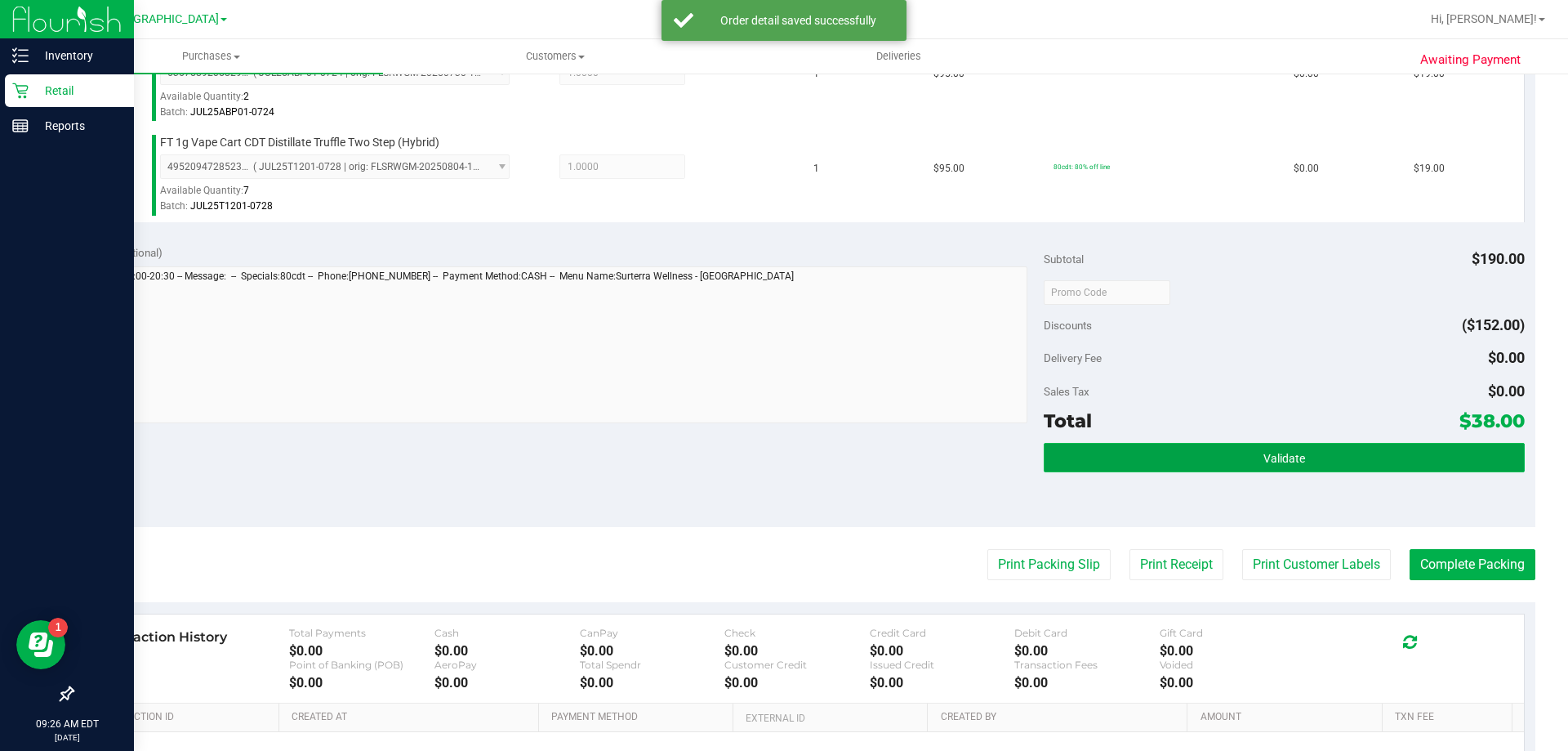
click at [1113, 453] on button "Validate" at bounding box center [1283, 457] width 481 height 29
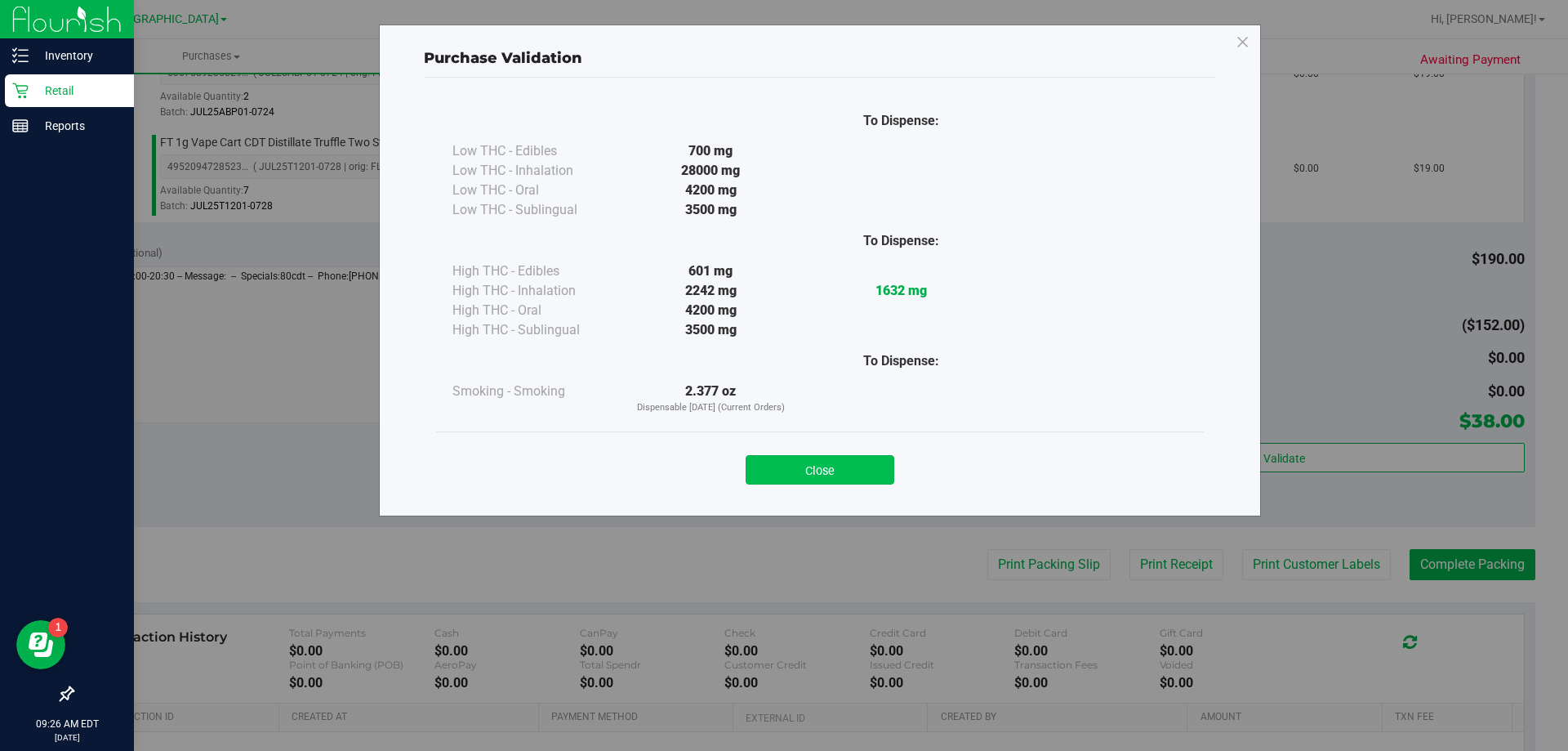
click at [818, 469] on button "Close" at bounding box center [820, 470] width 148 height 29
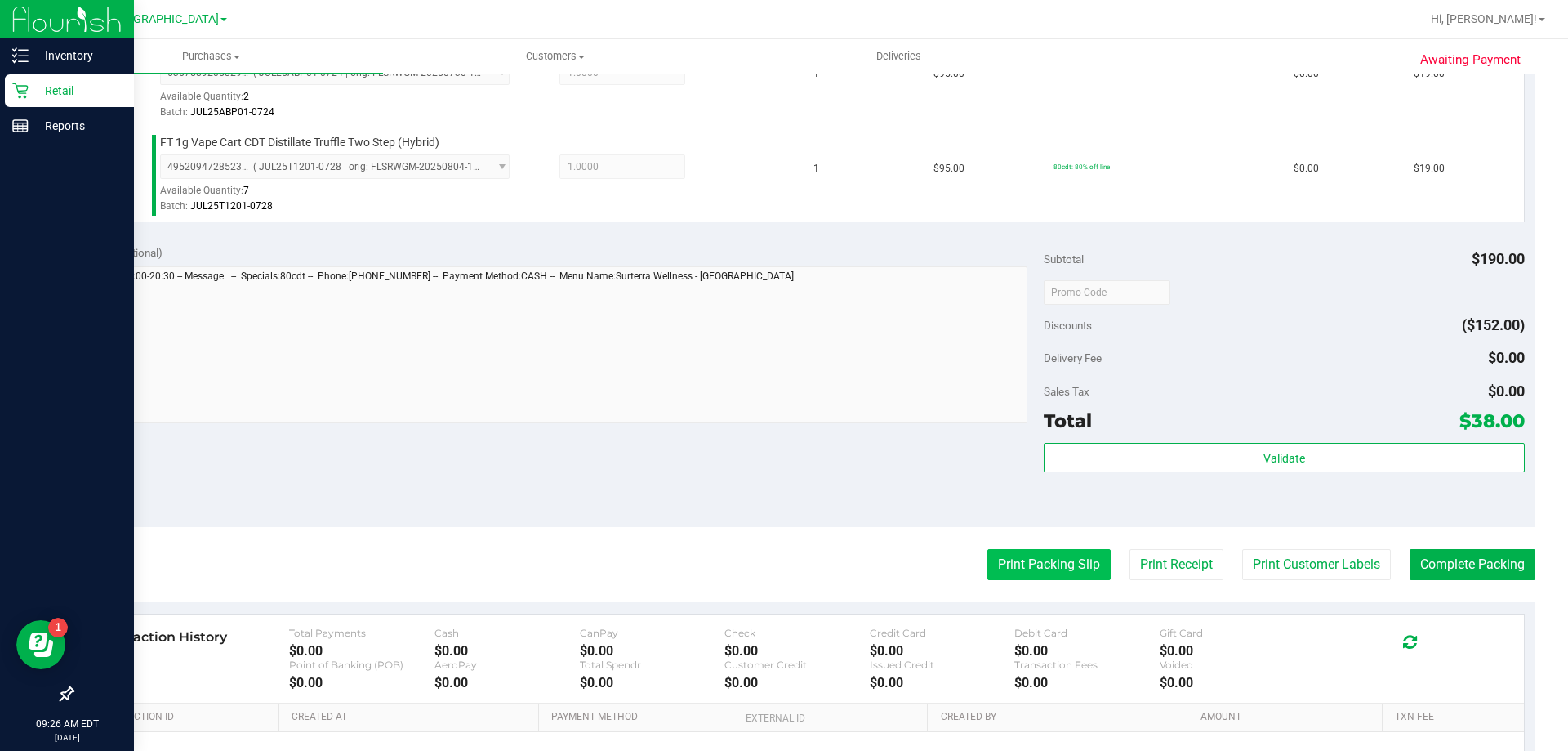
click at [1029, 563] on button "Print Packing Slip" at bounding box center [1049, 565] width 123 height 31
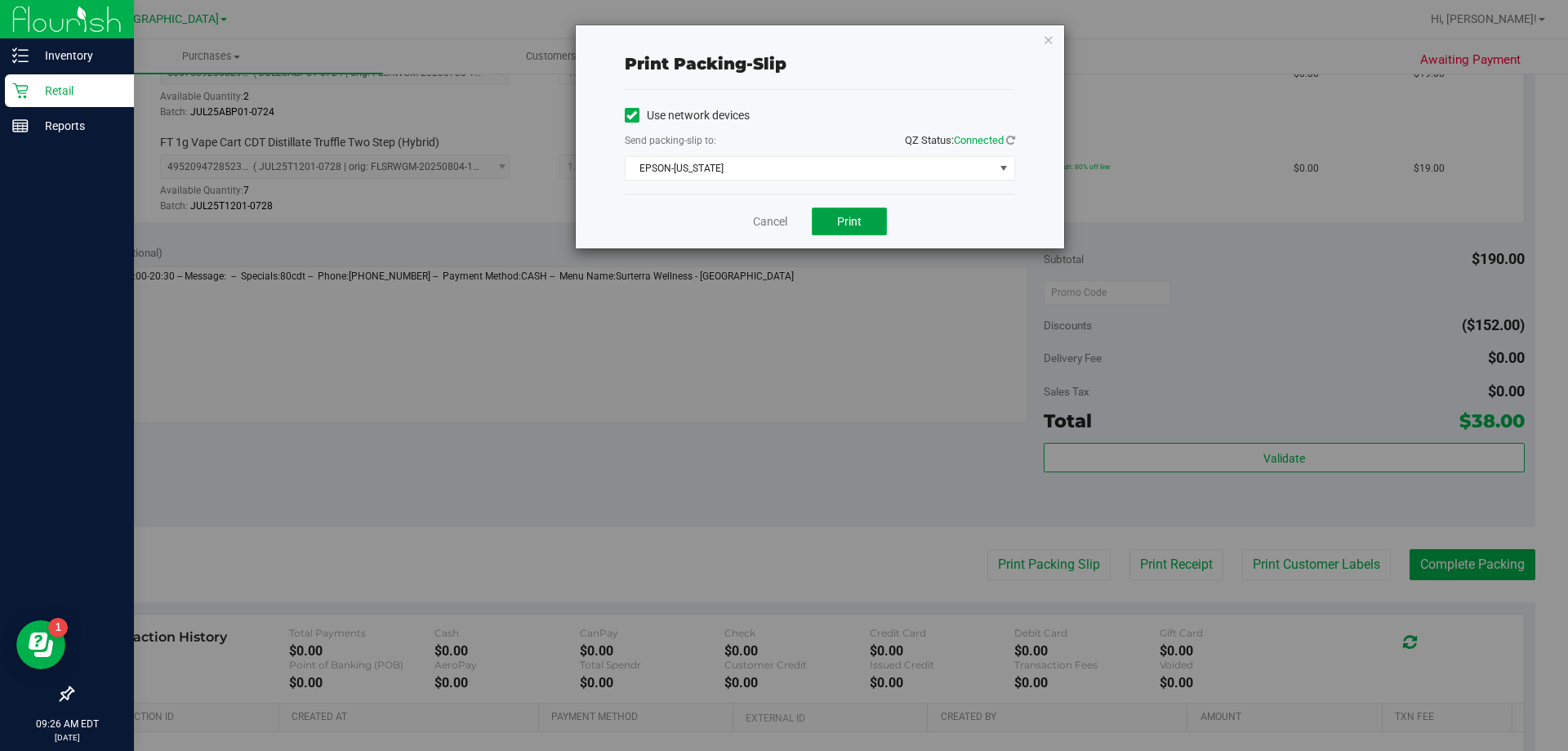
click at [861, 226] on span "Print" at bounding box center [849, 220] width 24 height 13
click at [775, 225] on link "Cancel" at bounding box center [769, 222] width 34 height 18
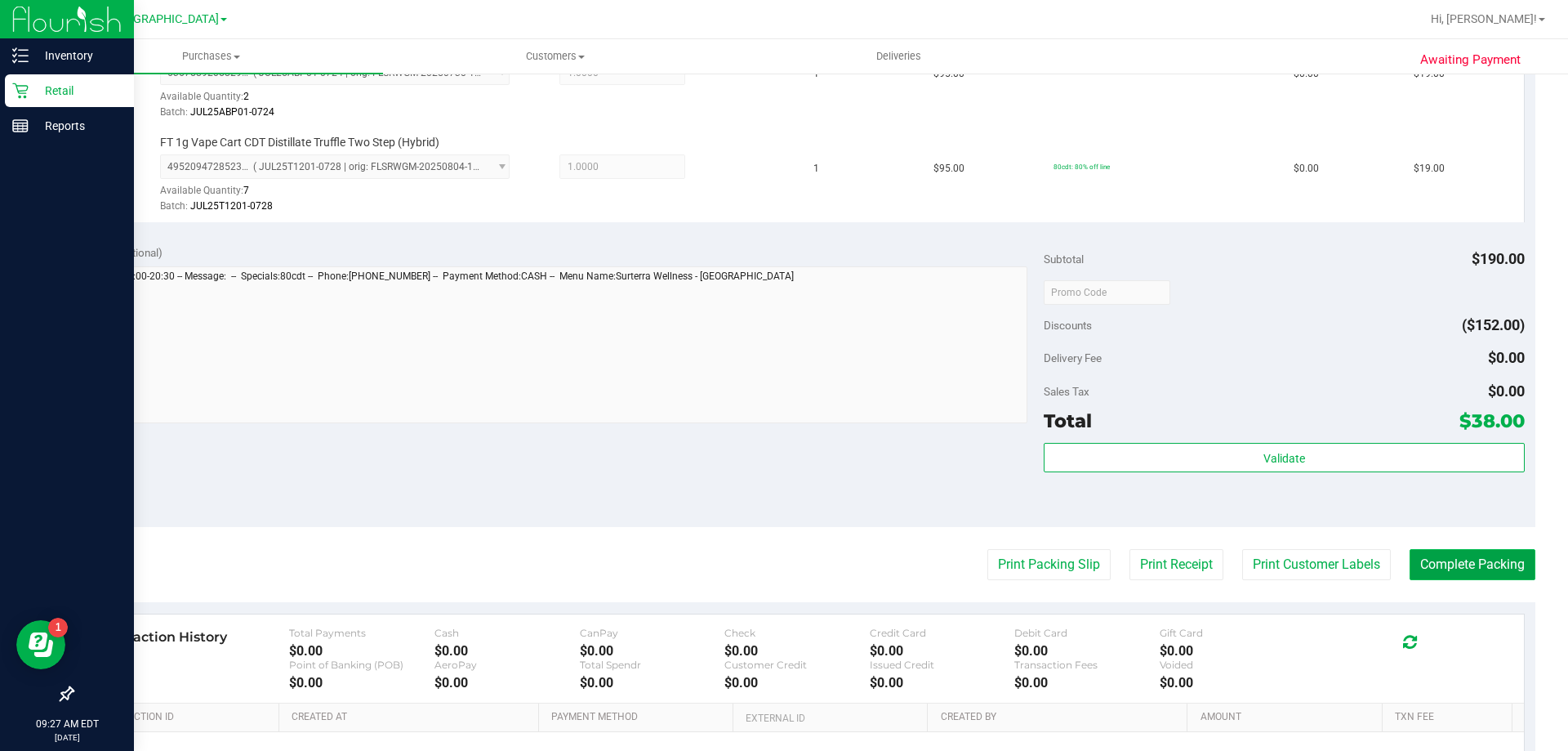
click at [1478, 569] on button "Complete Packing" at bounding box center [1472, 565] width 126 height 31
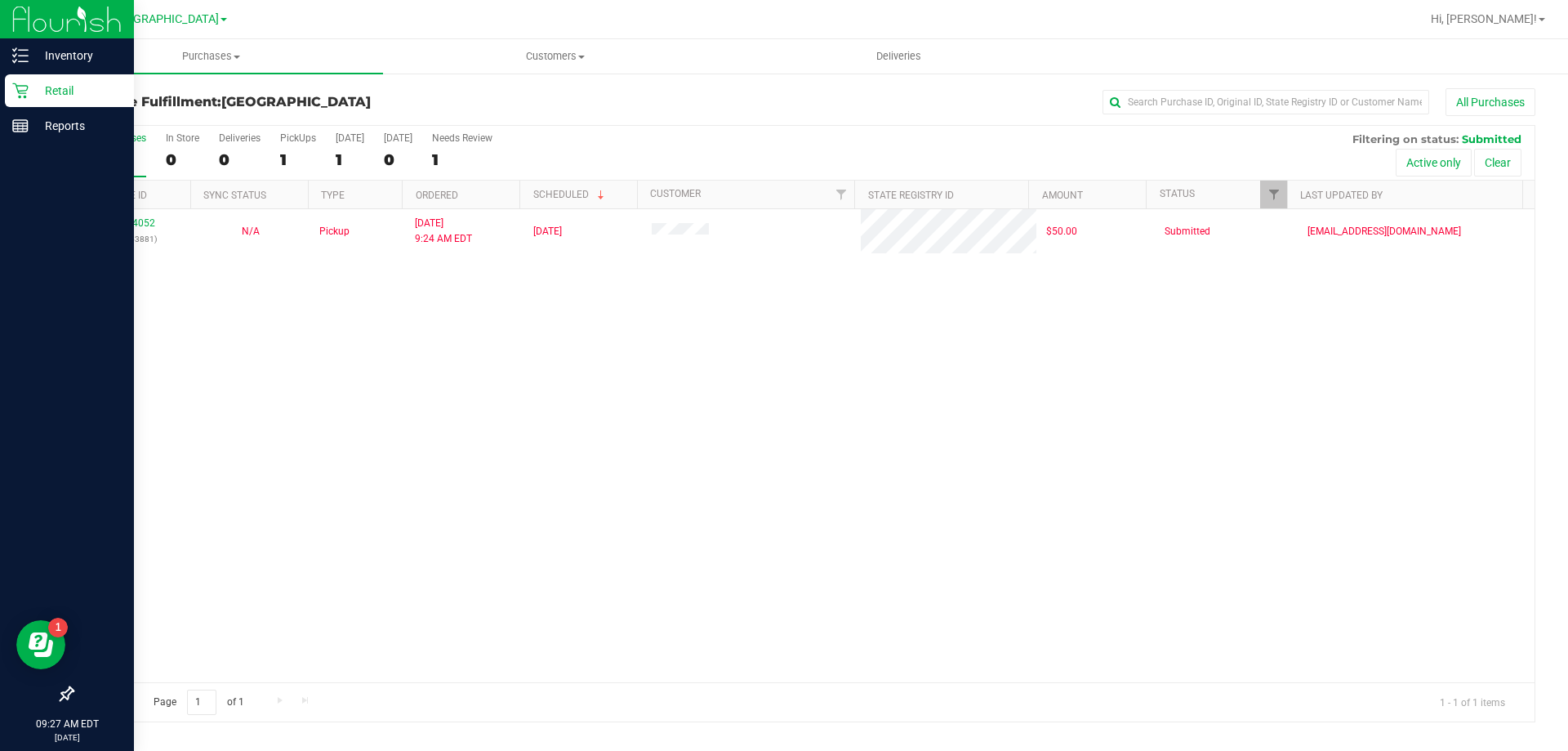
click at [280, 9] on div "[GEOGRAPHIC_DATA]" at bounding box center [167, 20] width 239 height 25
click at [330, 23] on div at bounding box center [856, 19] width 1128 height 32
click at [297, 16] on div at bounding box center [856, 19] width 1128 height 32
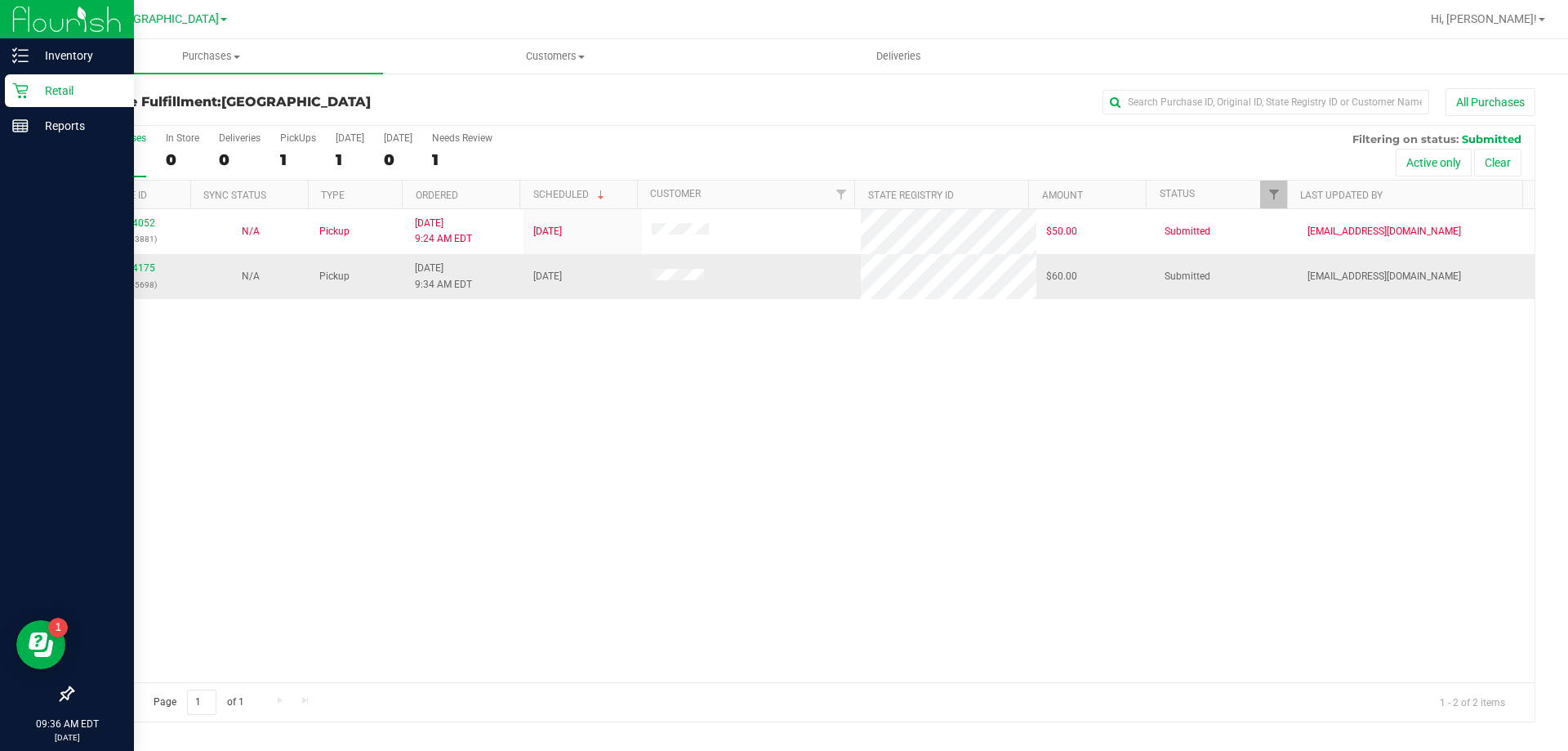
click at [133, 261] on div "11854175 (317445698)" at bounding box center [132, 276] width 98 height 31
click at [139, 267] on link "11854175" at bounding box center [132, 268] width 46 height 12
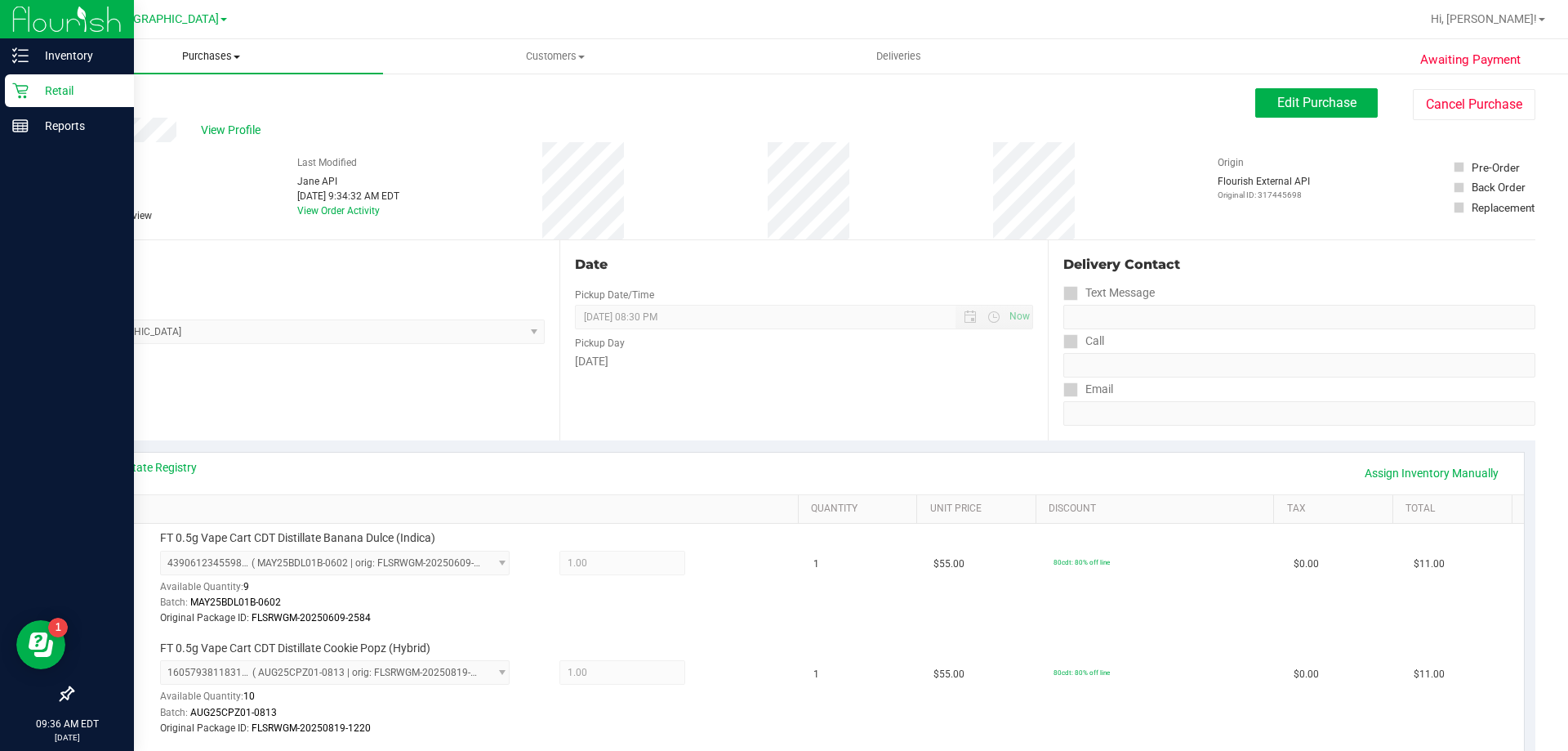
click at [234, 59] on span "Purchases" at bounding box center [211, 56] width 344 height 15
click at [232, 112] on li "Fulfillment" at bounding box center [211, 118] width 344 height 20
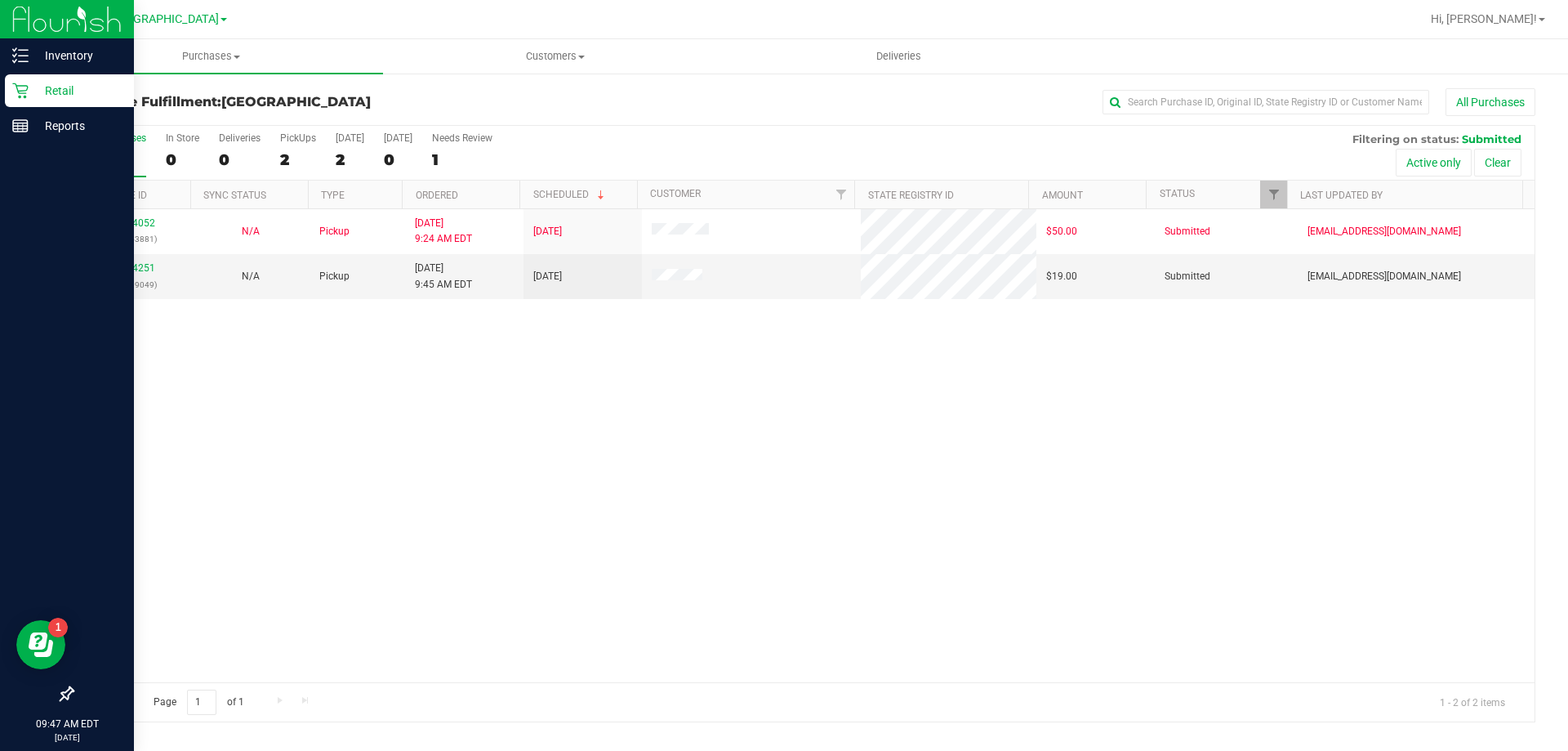
click at [711, 127] on div "All Purchases 2 In Store 0 Deliveries 0 PickUps 2 [DATE] 2 [DATE] 0 Needs Revie…" at bounding box center [804, 132] width 1462 height 13
click at [284, 23] on div "[GEOGRAPHIC_DATA]" at bounding box center [167, 20] width 239 height 25
